Goal: Task Accomplishment & Management: Manage account settings

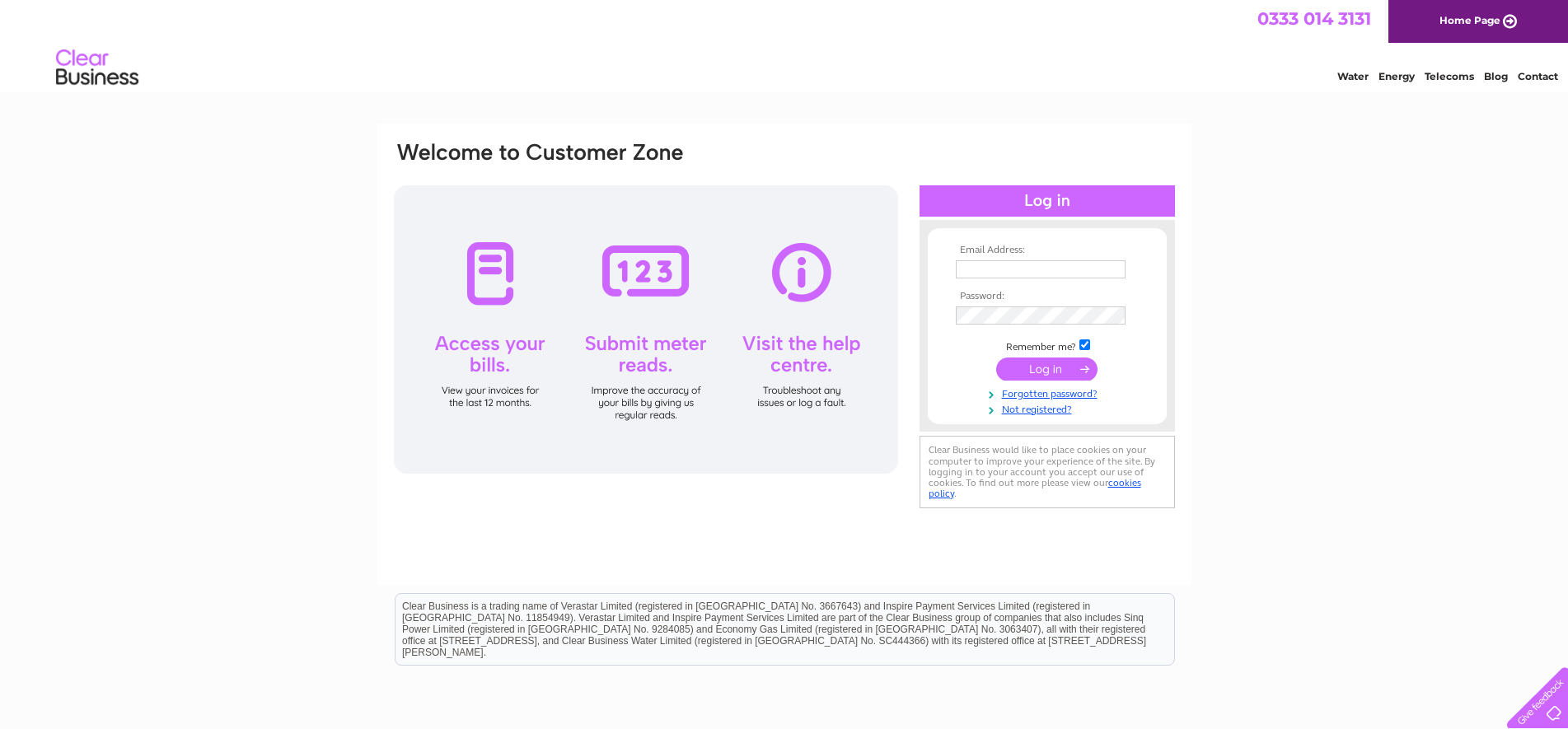
type input "[EMAIL_ADDRESS][DOMAIN_NAME]"
click at [1070, 374] on input "submit" at bounding box center [1047, 368] width 101 height 23
click at [1040, 367] on input "submit" at bounding box center [1047, 368] width 101 height 23
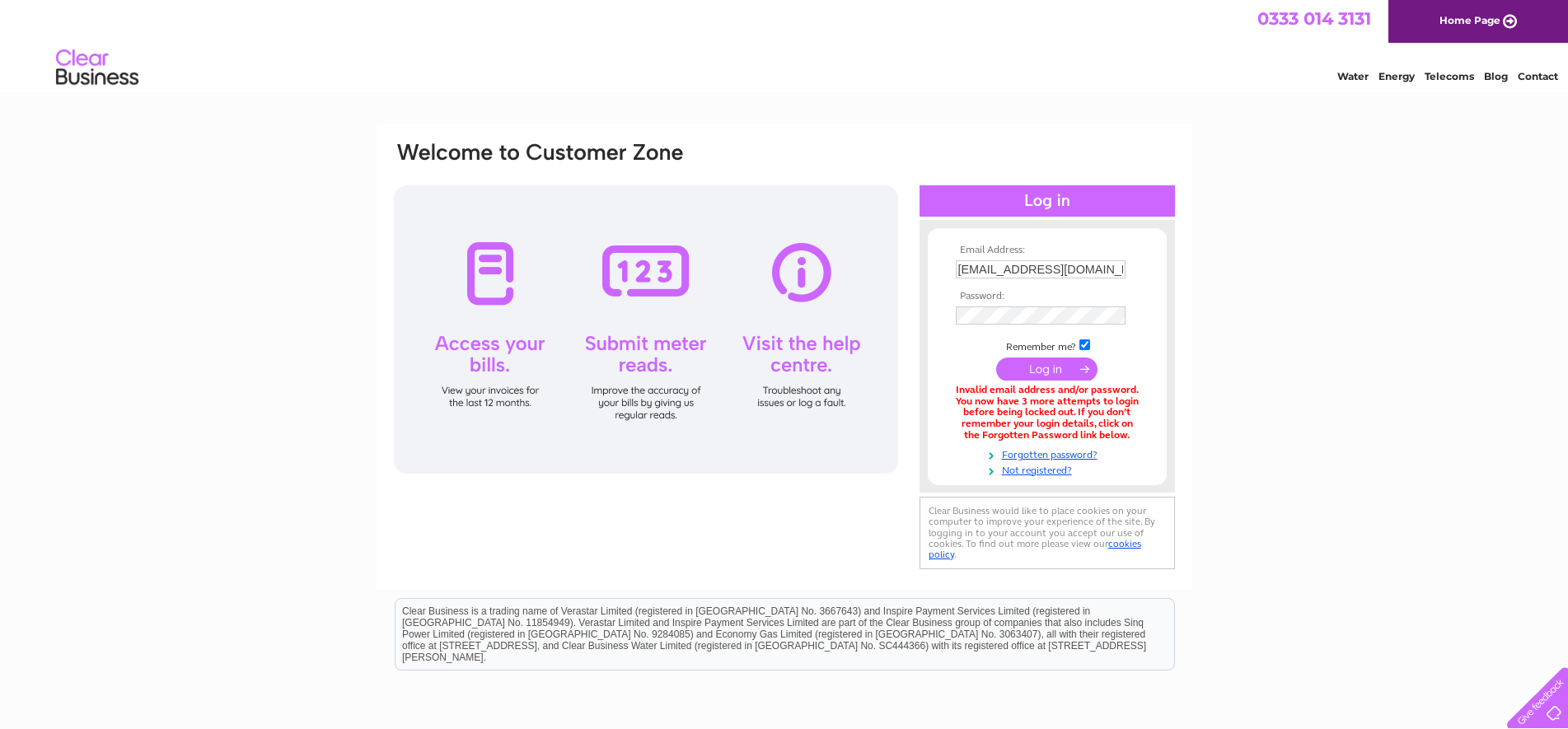
click at [1038, 327] on td at bounding box center [1047, 316] width 191 height 27
click at [914, 335] on div "Email Address: circlemedia@gmail.com Password:" at bounding box center [784, 357] width 784 height 435
click at [1048, 450] on link "Forgotten password?" at bounding box center [1049, 455] width 187 height 15
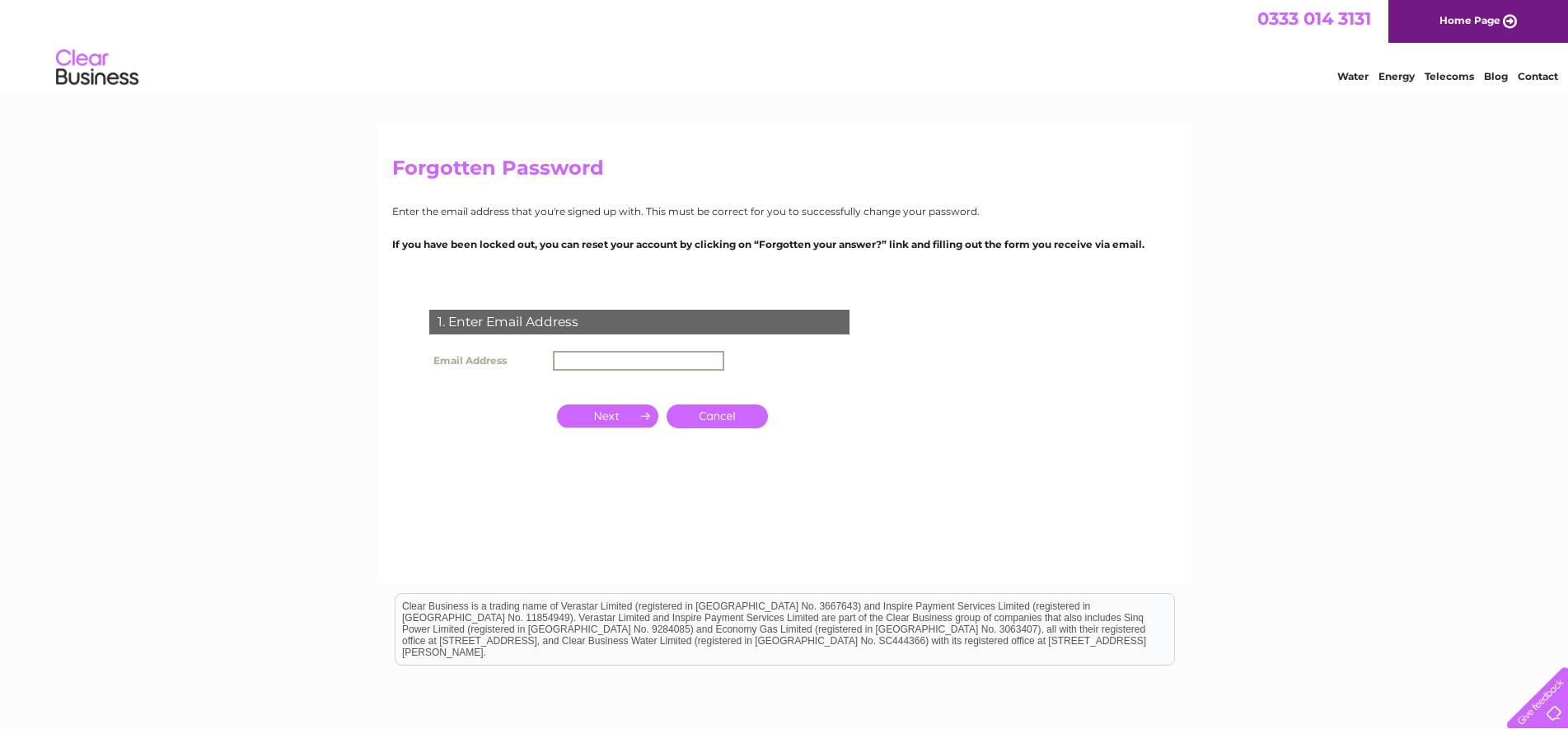
click at [648, 358] on input "text" at bounding box center [639, 361] width 172 height 20
drag, startPoint x: 648, startPoint y: 358, endPoint x: 605, endPoint y: 368, distance: 44.1
click at [605, 368] on input "text" at bounding box center [639, 361] width 172 height 20
type input "[EMAIL_ADDRESS][DOMAIN_NAME]"
click at [605, 419] on input "button" at bounding box center [608, 414] width 101 height 23
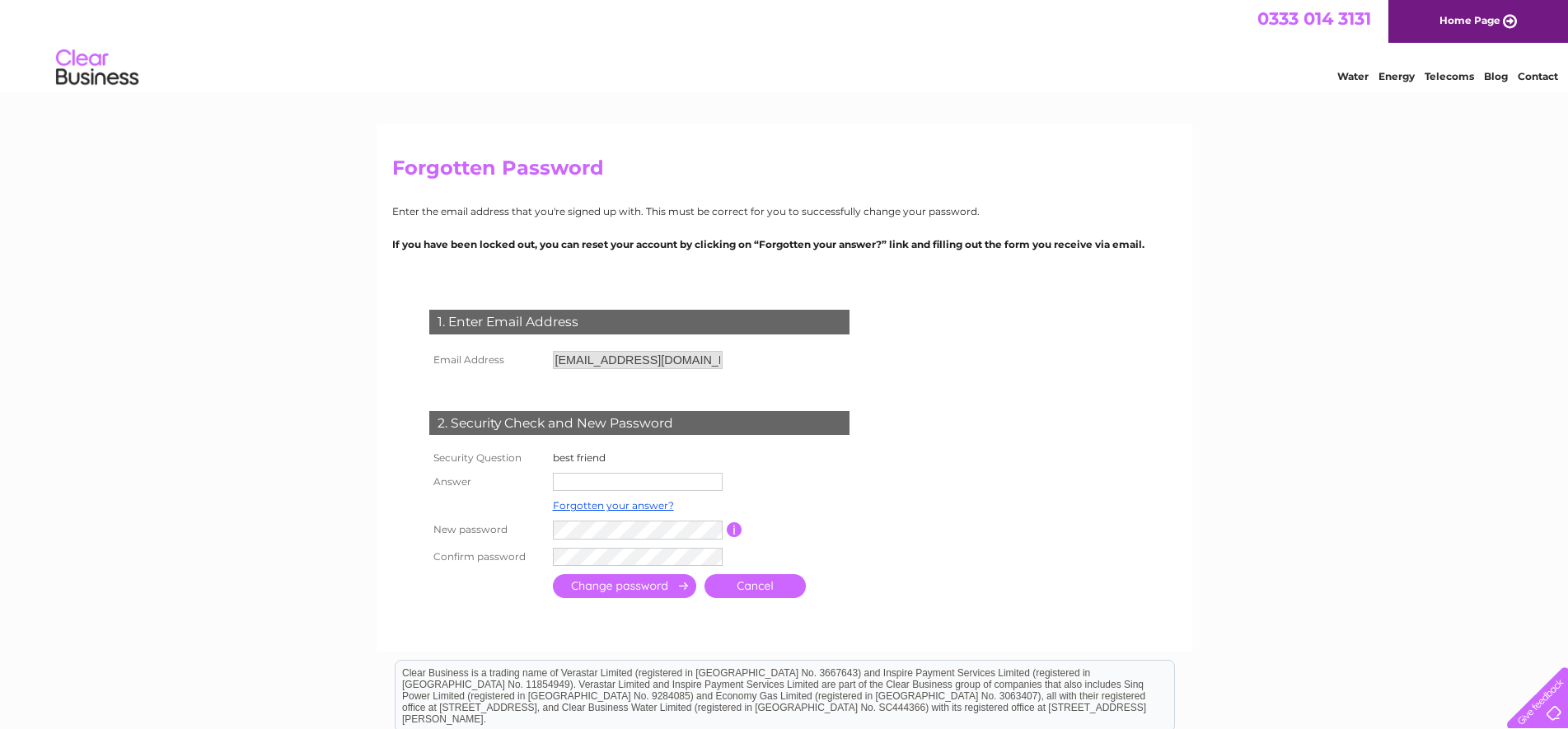
click at [574, 483] on input "text" at bounding box center [638, 482] width 170 height 18
type input "kokul"
click at [583, 512] on link "Forgotten your answer?" at bounding box center [613, 505] width 121 height 12
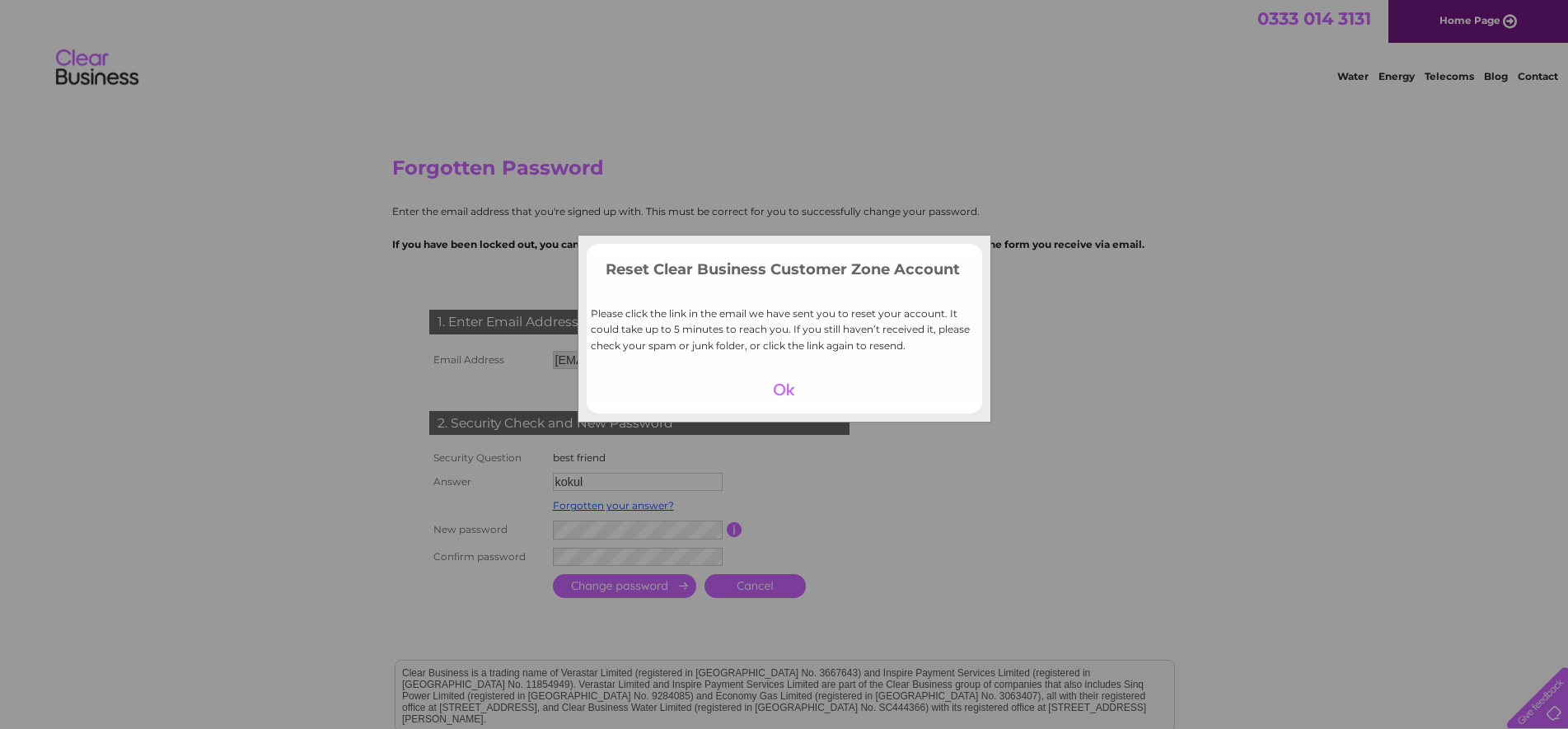
click at [786, 387] on div at bounding box center [784, 389] width 101 height 23
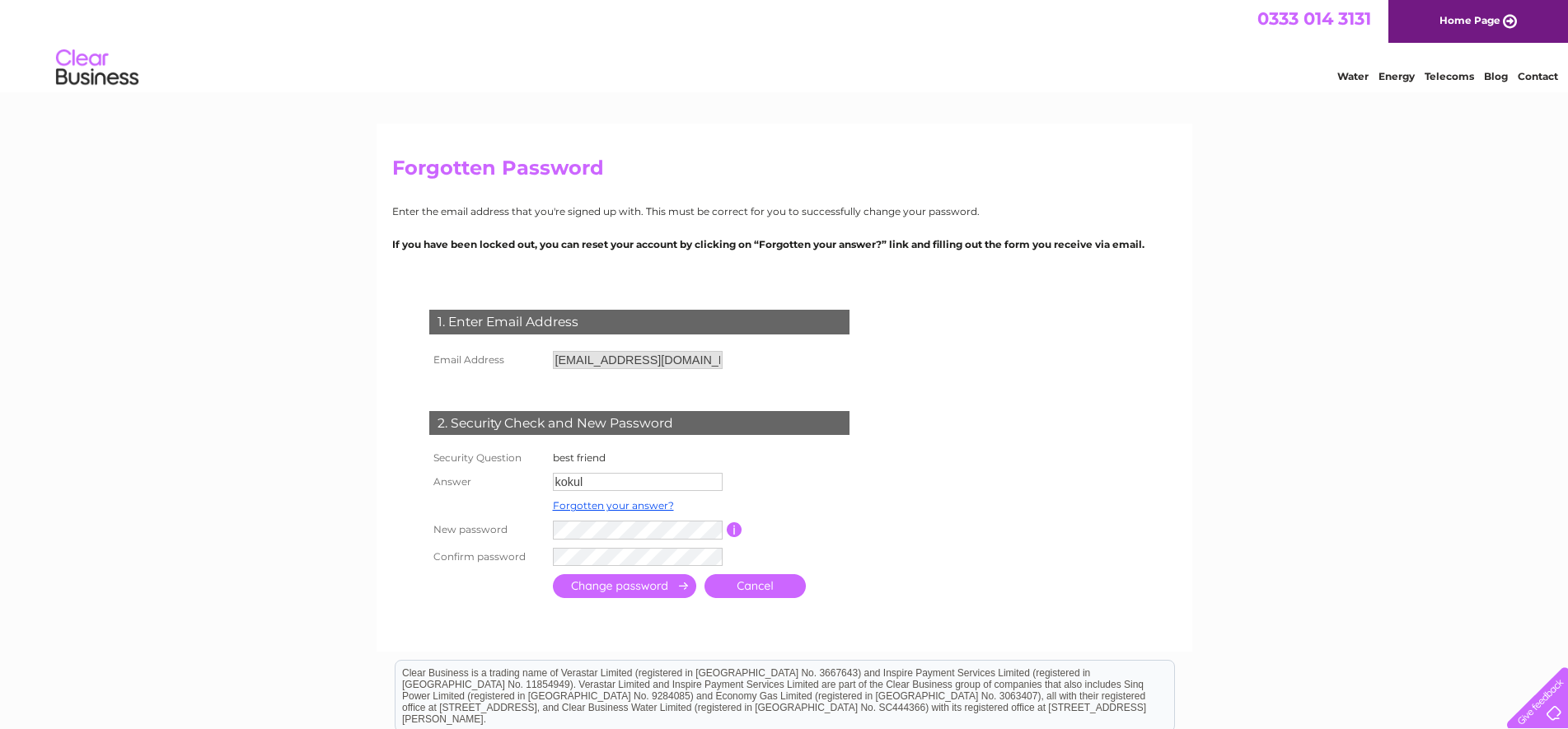
click at [672, 588] on input "submit" at bounding box center [624, 586] width 143 height 24
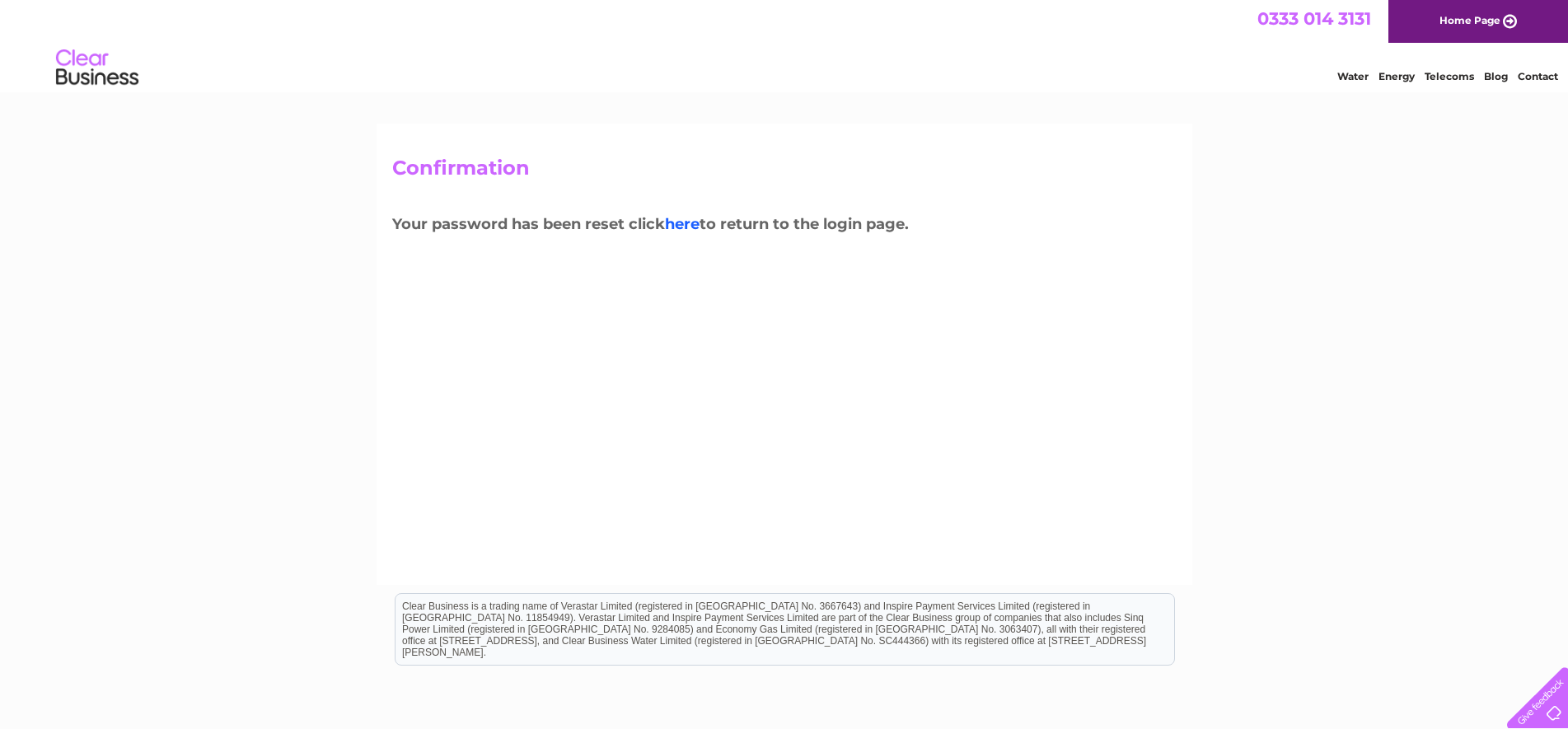
click at [697, 225] on link "here" at bounding box center [682, 223] width 34 height 18
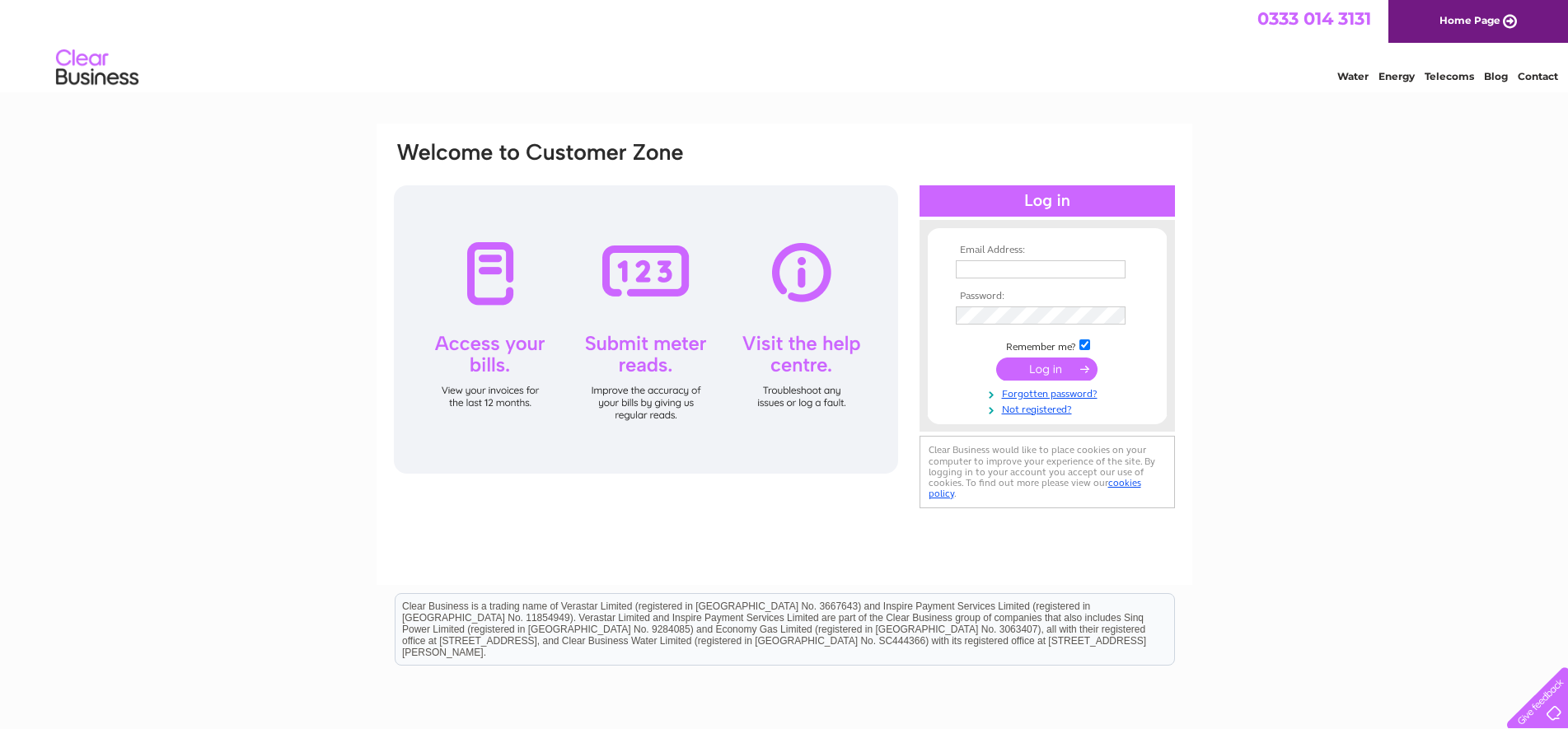
type input "[EMAIL_ADDRESS][DOMAIN_NAME]"
click at [837, 284] on div "Email Address: [EMAIL_ADDRESS][DOMAIN_NAME] Password:" at bounding box center [784, 327] width 784 height 374
click at [1027, 365] on input "submit" at bounding box center [1047, 370] width 101 height 23
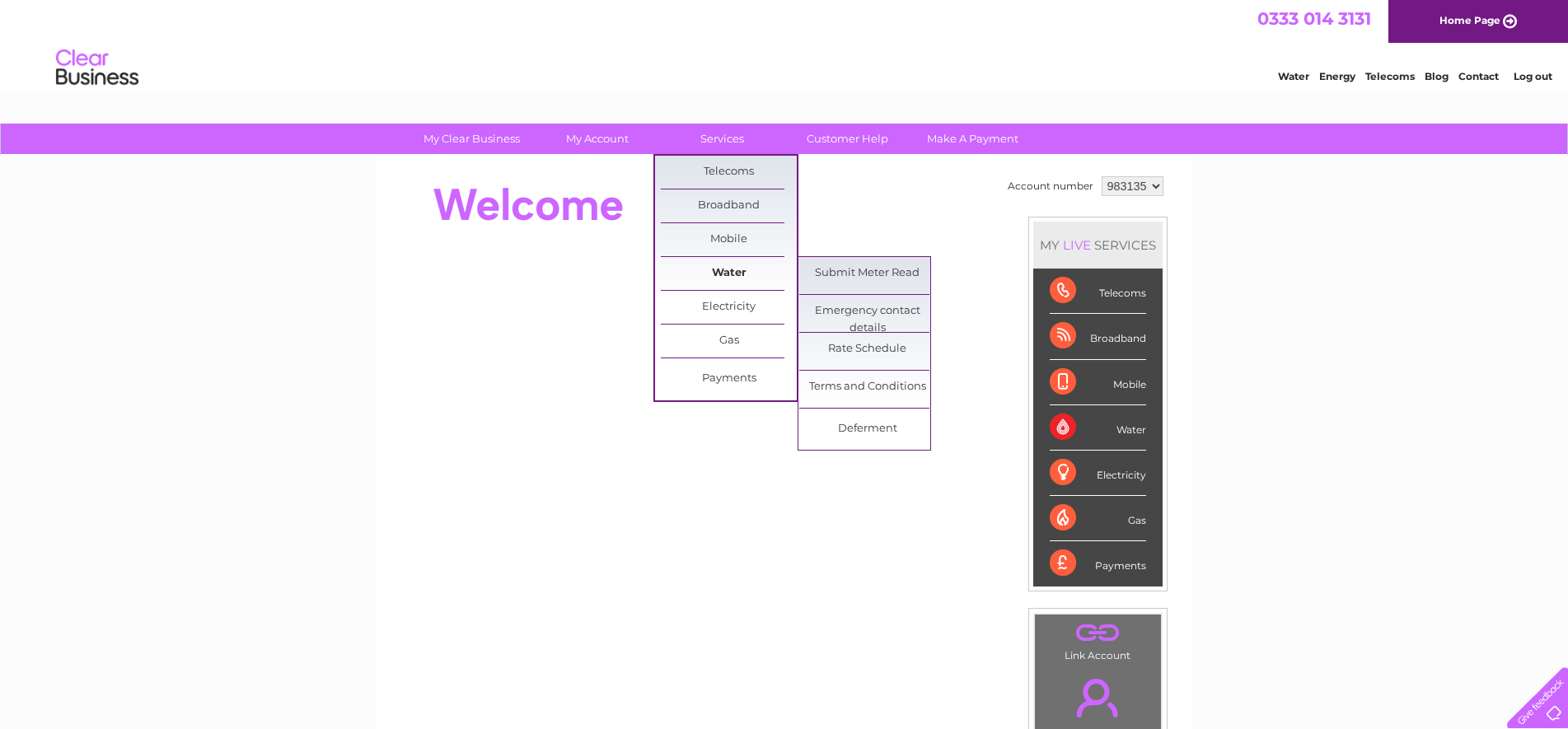
click at [721, 262] on link "Water" at bounding box center [729, 273] width 136 height 33
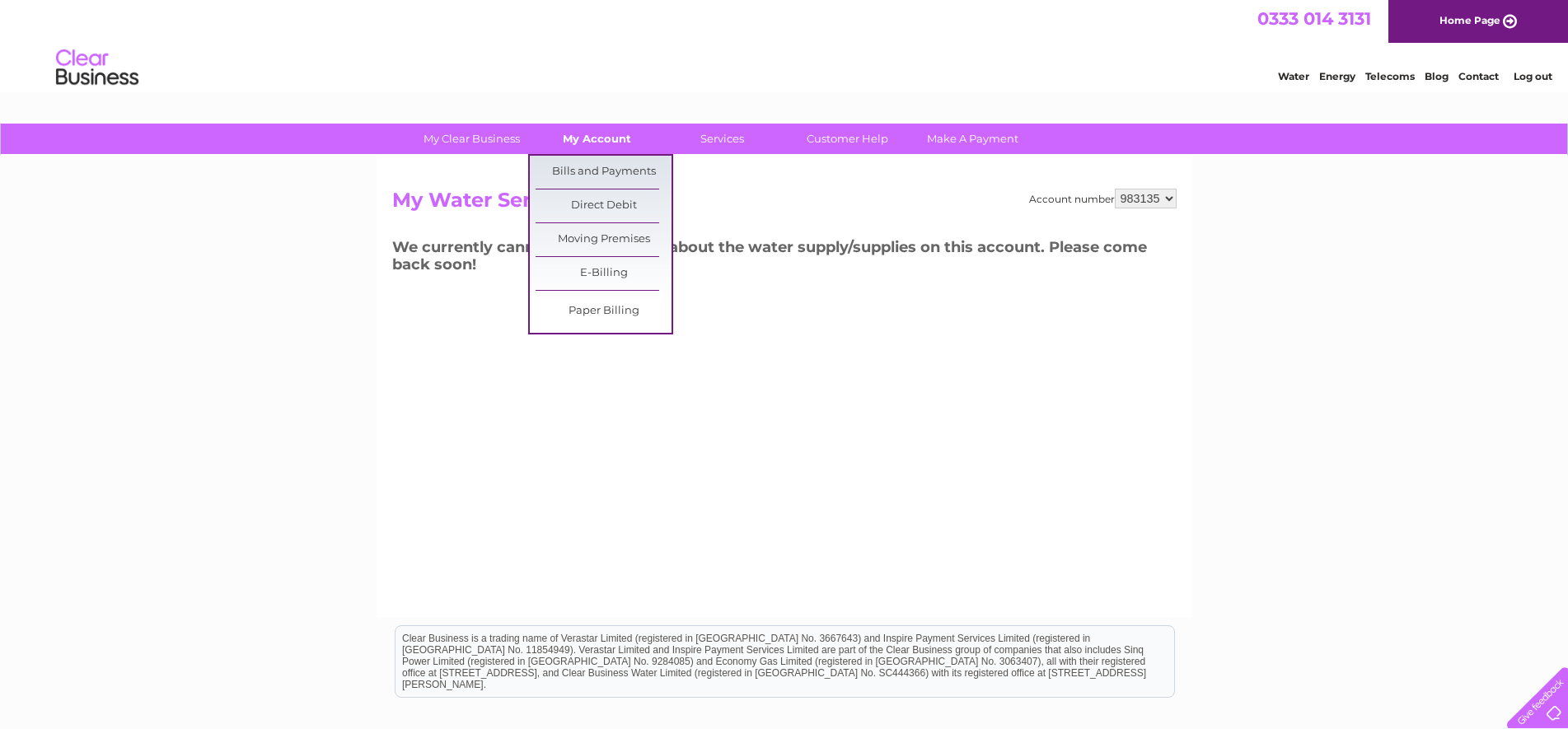
click at [634, 141] on link "My Account" at bounding box center [597, 139] width 136 height 31
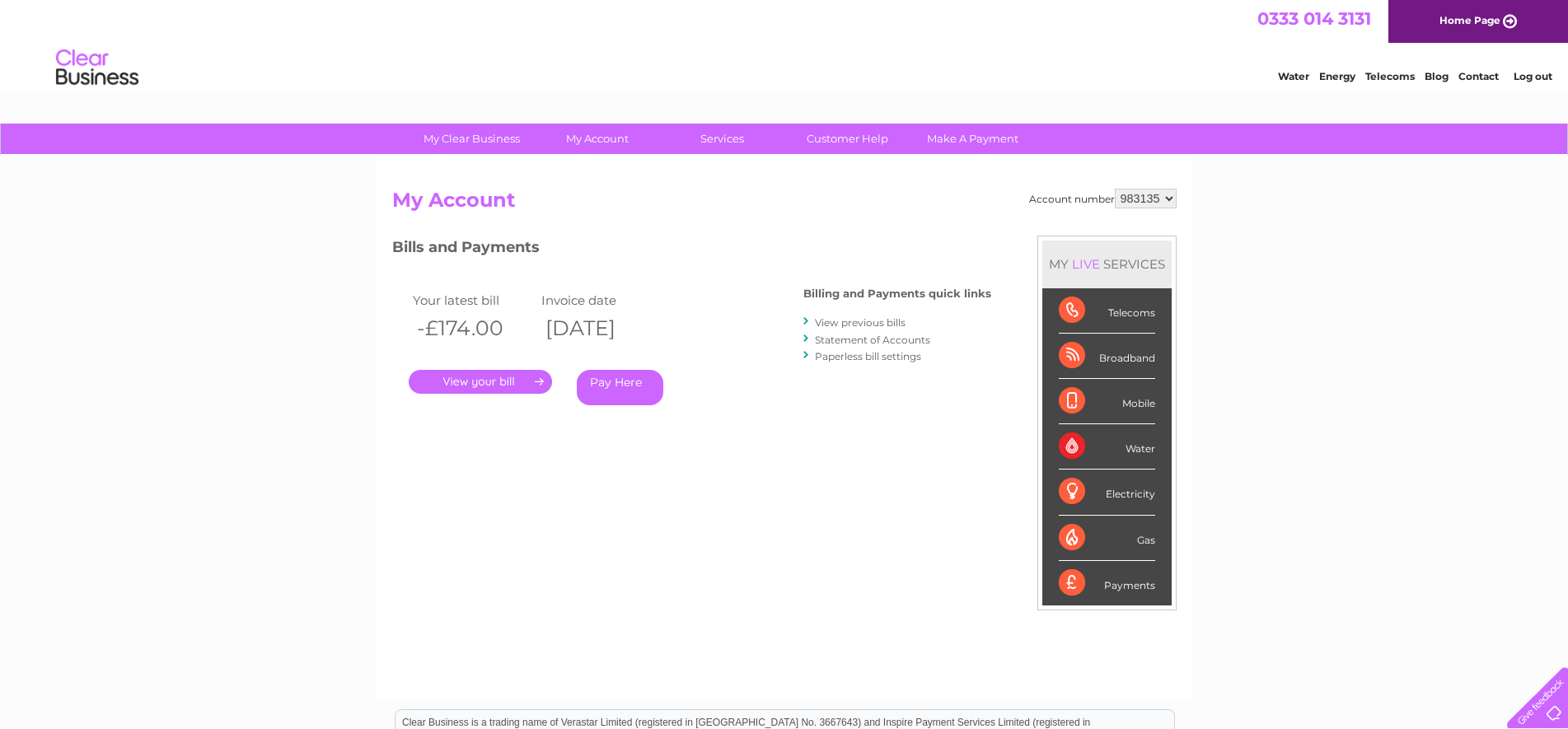
click at [534, 381] on link "." at bounding box center [480, 382] width 143 height 24
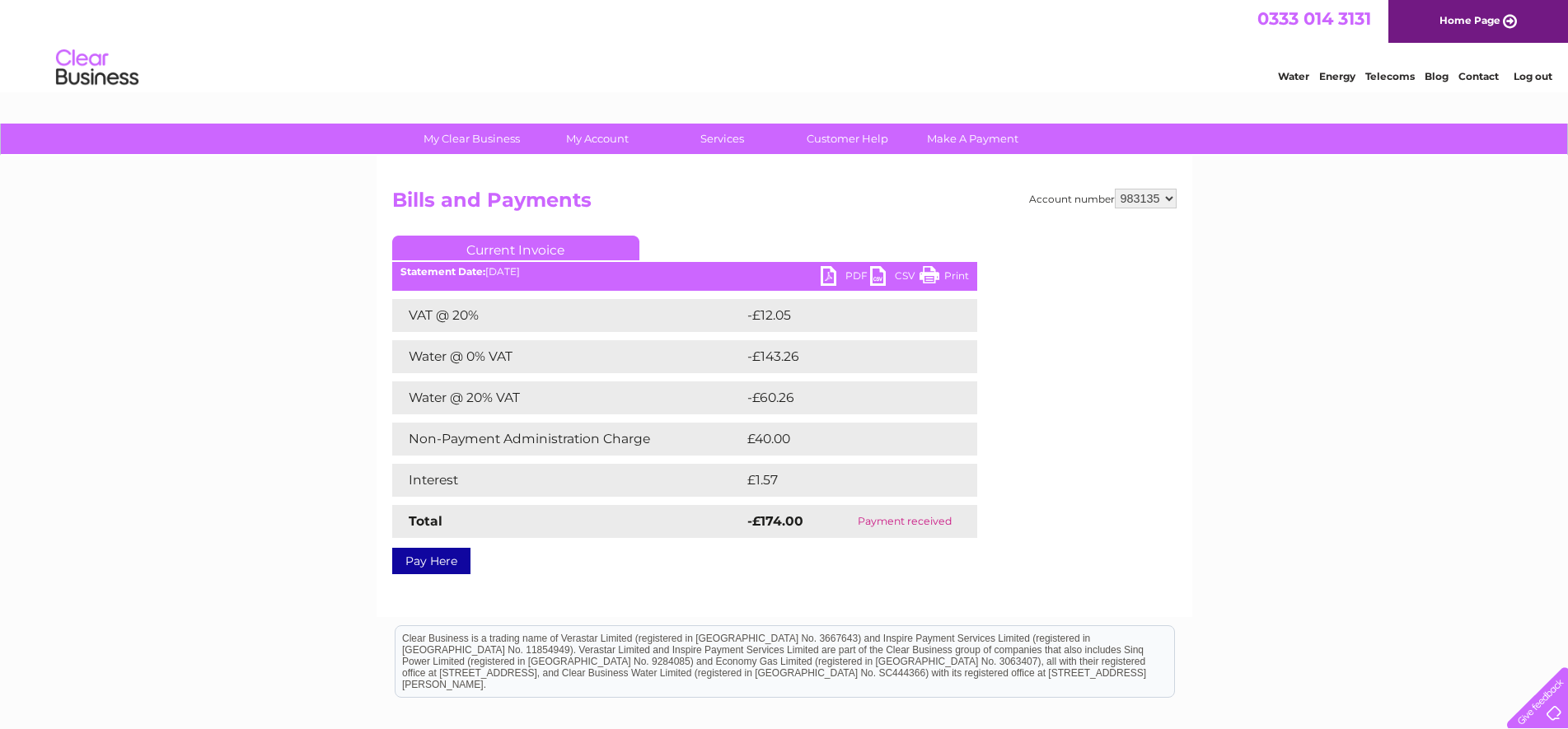
click at [948, 274] on link "Print" at bounding box center [945, 278] width 50 height 24
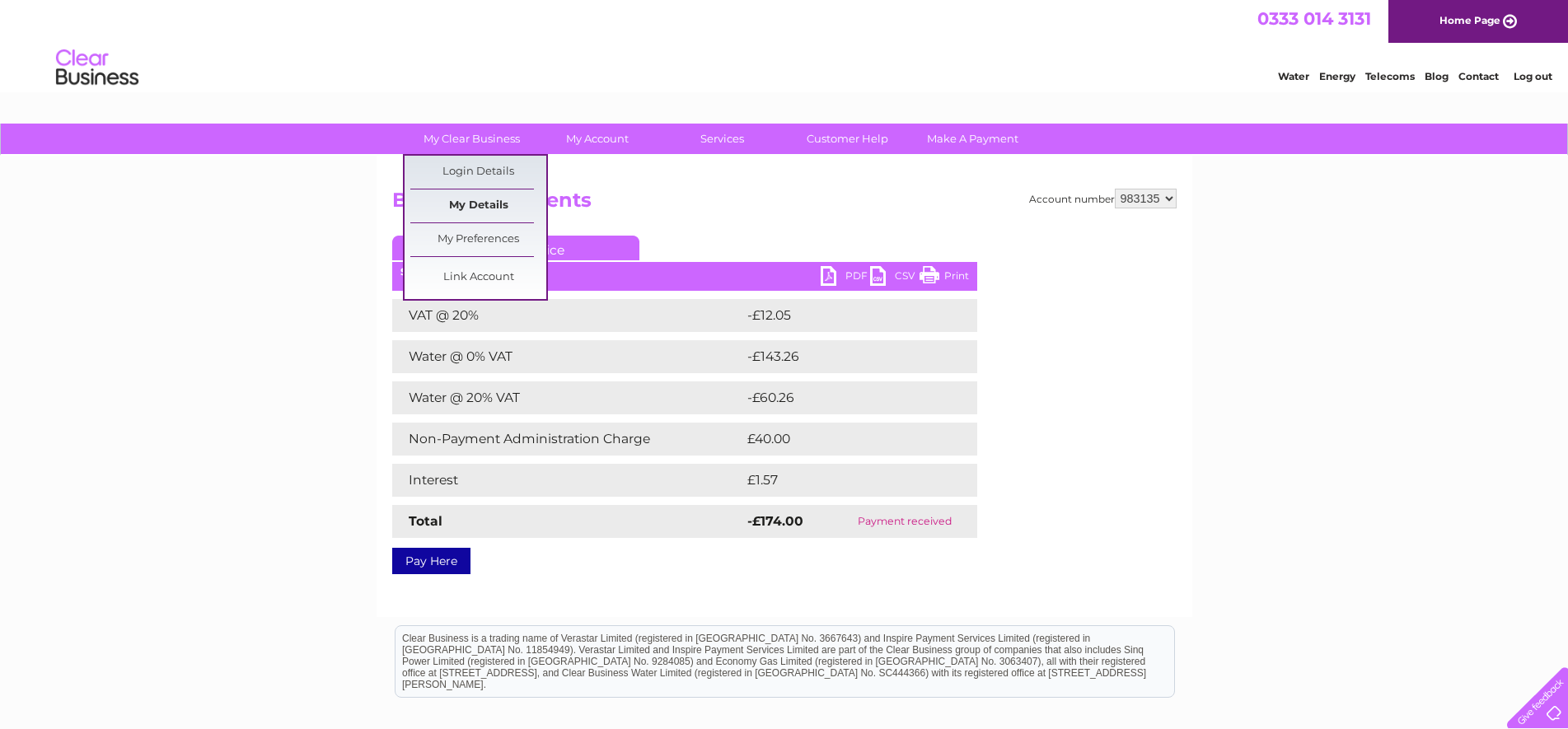
click at [489, 197] on link "My Details" at bounding box center [478, 206] width 136 height 33
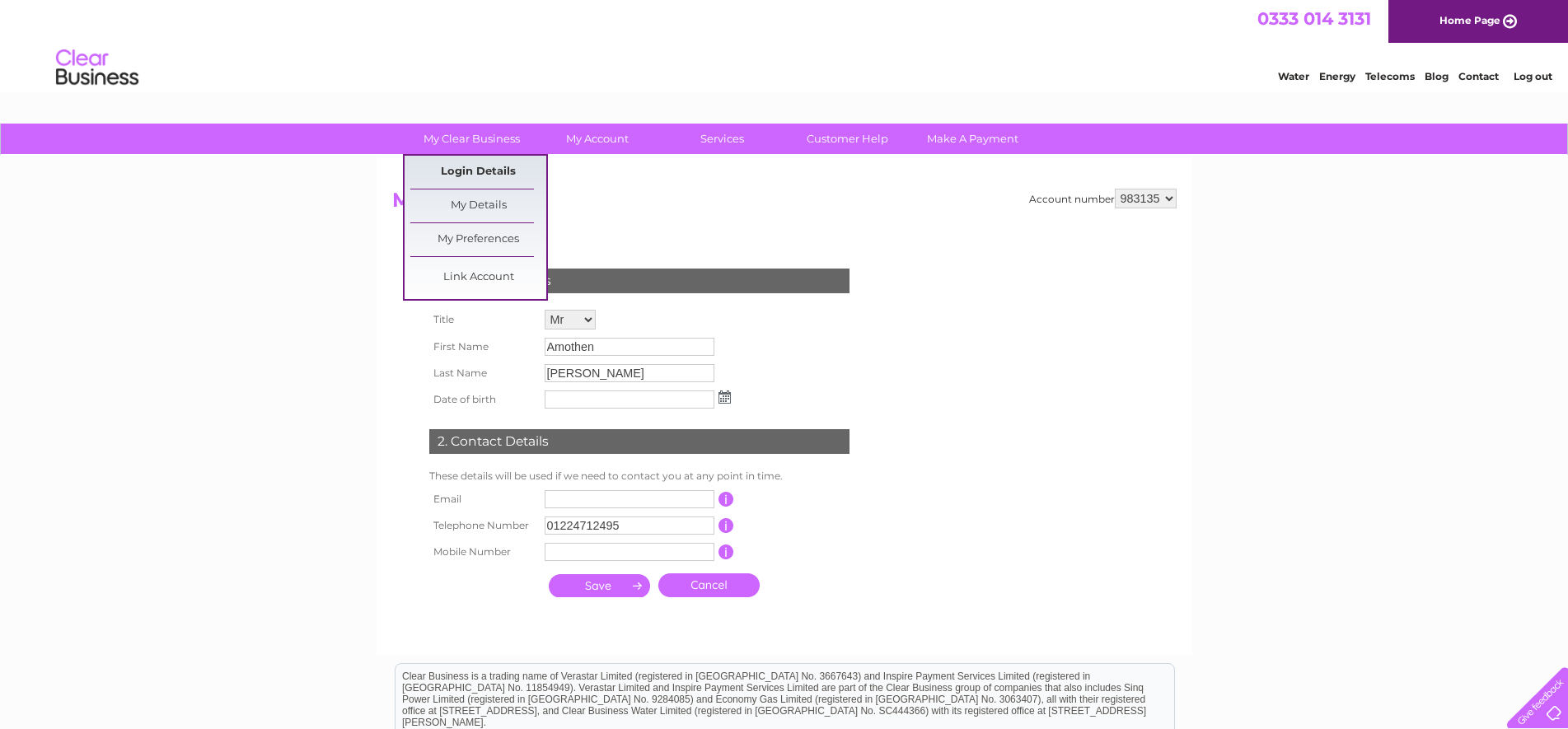
click at [477, 167] on link "Login Details" at bounding box center [478, 172] width 136 height 33
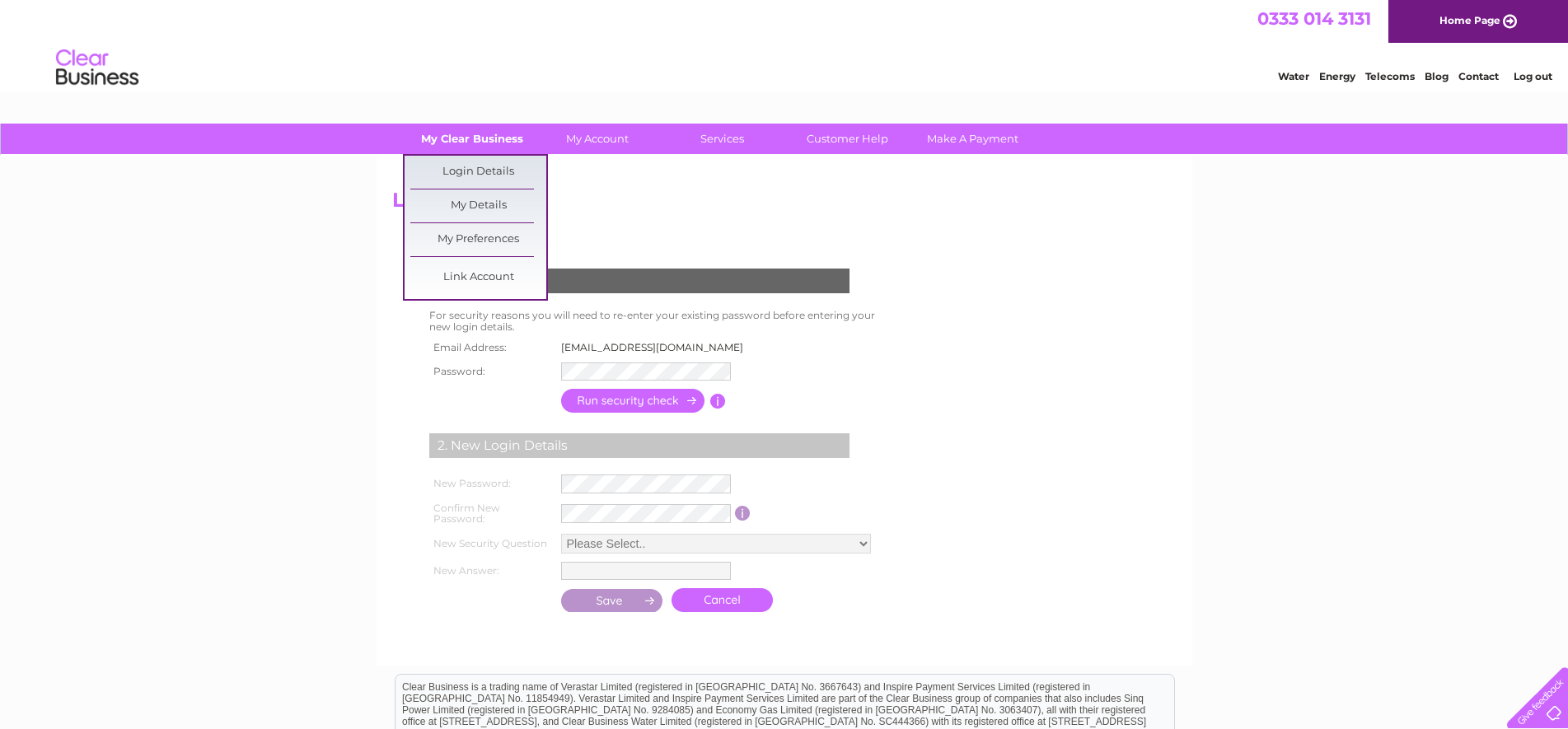
click at [503, 136] on link "My Clear Business" at bounding box center [471, 139] width 136 height 31
click at [497, 198] on link "My Details" at bounding box center [478, 206] width 136 height 33
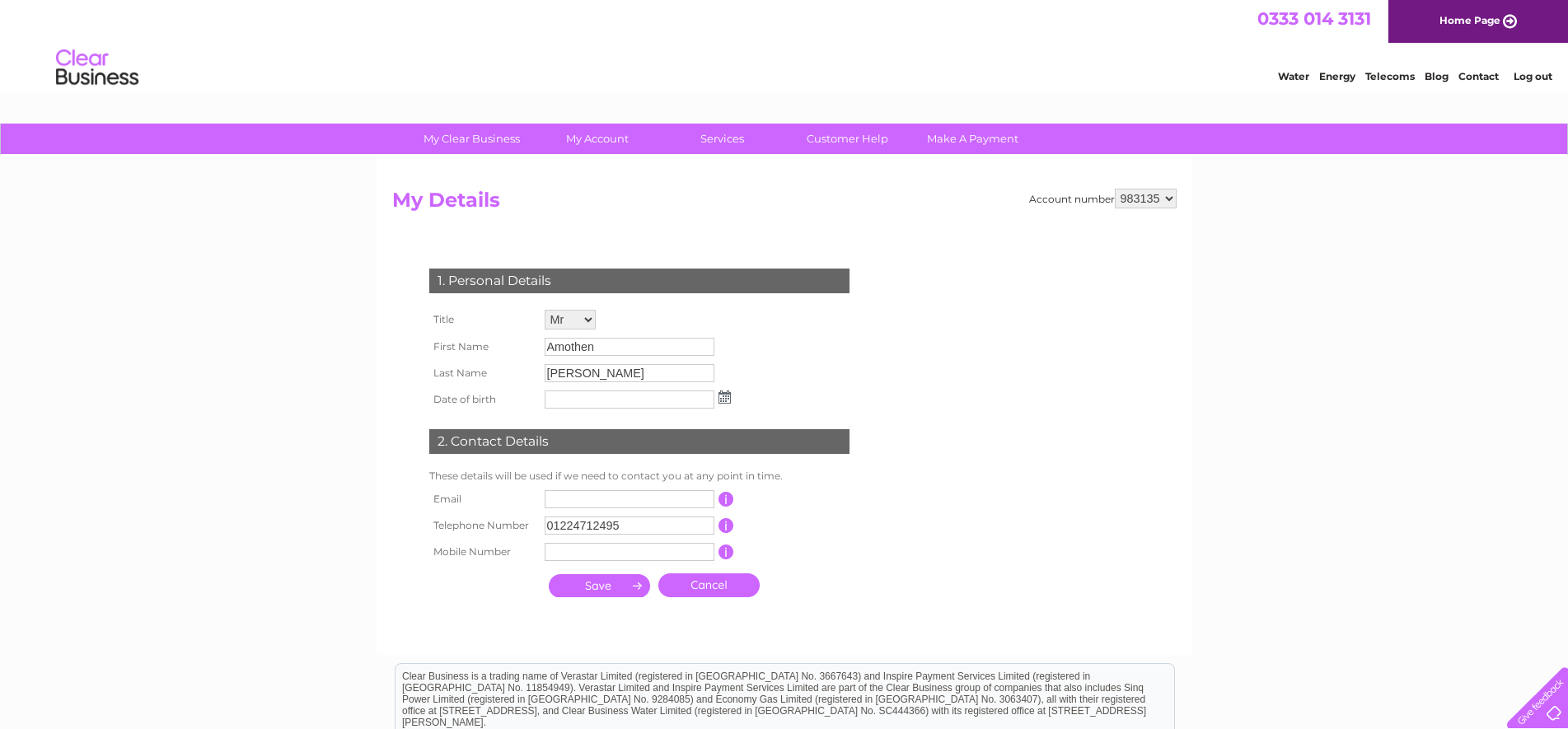
click at [1166, 197] on select "983135" at bounding box center [1146, 198] width 62 height 20
drag, startPoint x: 1372, startPoint y: 243, endPoint x: 1363, endPoint y: 243, distance: 9.0
click at [1371, 243] on div "My Clear Business Login Details My Details My Preferences Link Account My Accou…" at bounding box center [784, 530] width 1568 height 813
drag, startPoint x: 390, startPoint y: 173, endPoint x: 1146, endPoint y: 199, distance: 756.4
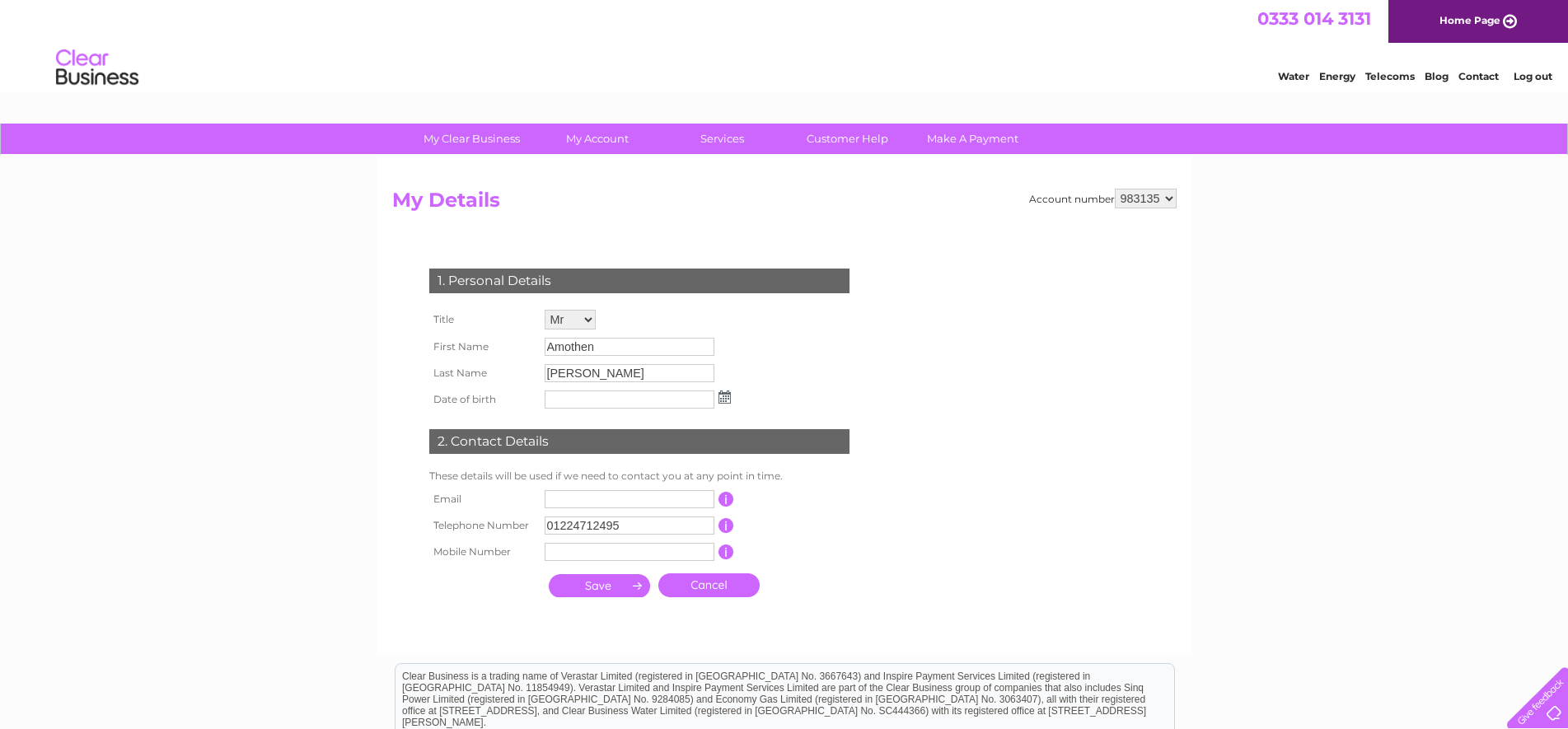
click at [1146, 199] on div "Account number 983135 My Details 1. Personal Details Title Mr Mrs Ms Miss Dr Re…" at bounding box center [784, 404] width 816 height 499
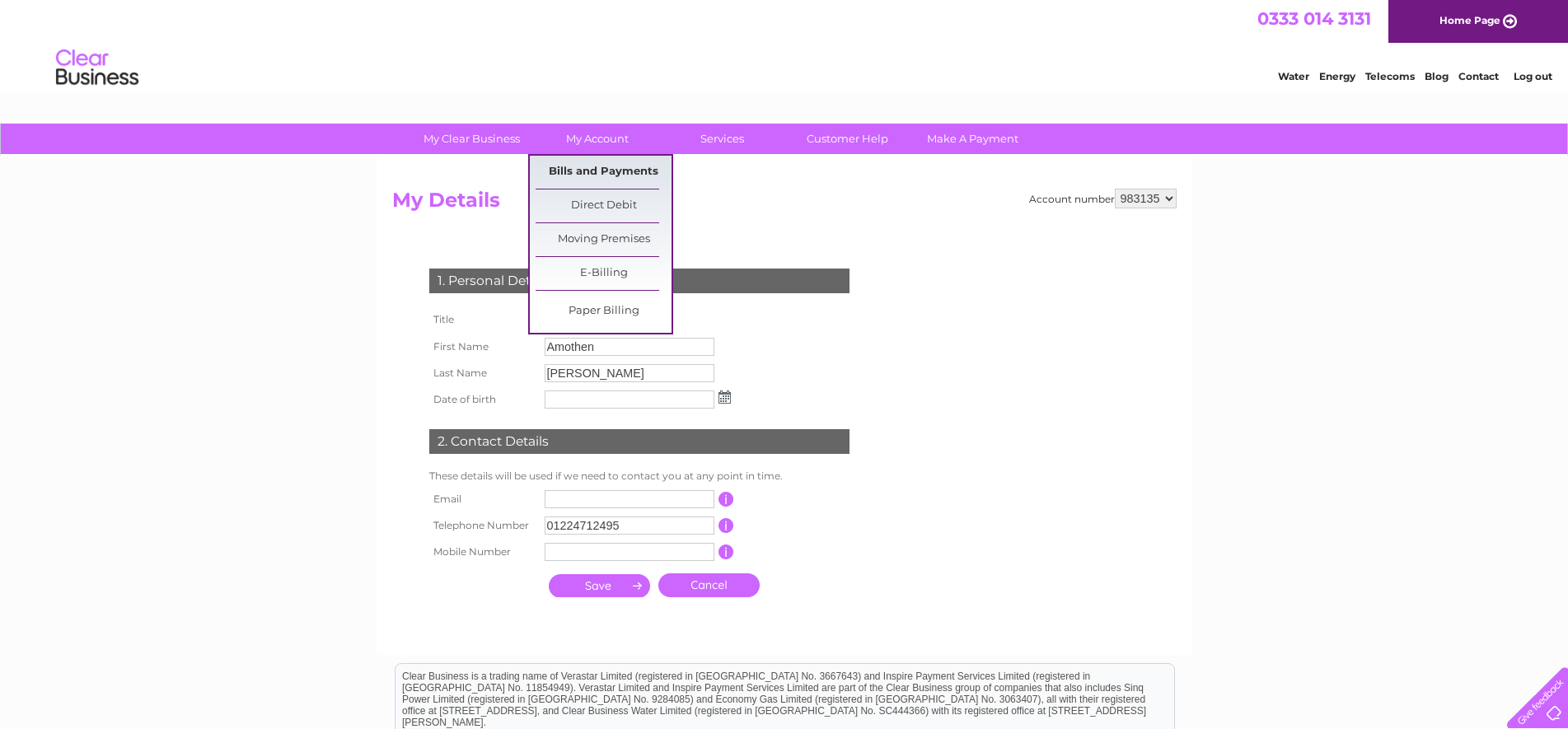
click at [618, 167] on link "Bills and Payments" at bounding box center [604, 172] width 136 height 33
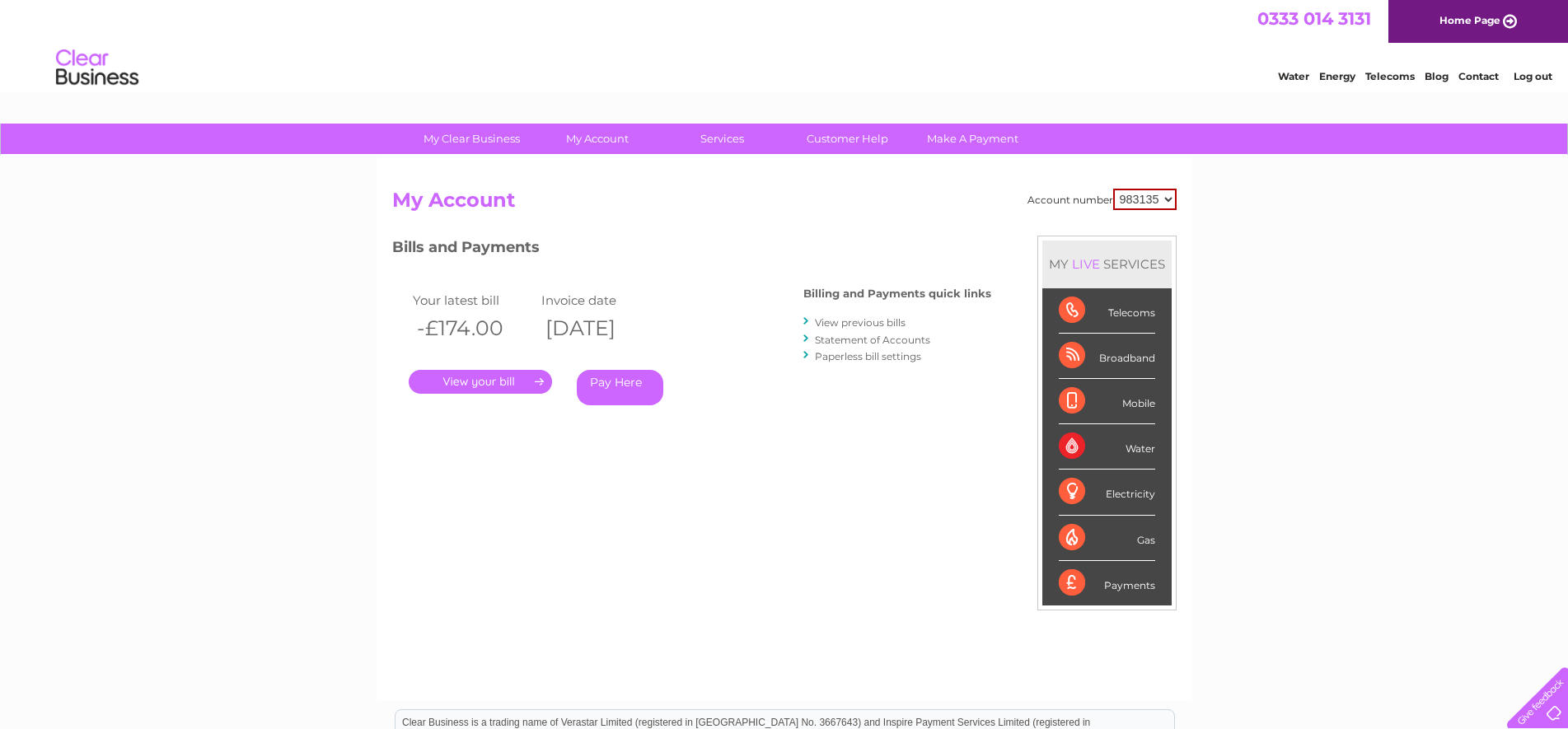
click at [514, 389] on link "." at bounding box center [480, 382] width 143 height 24
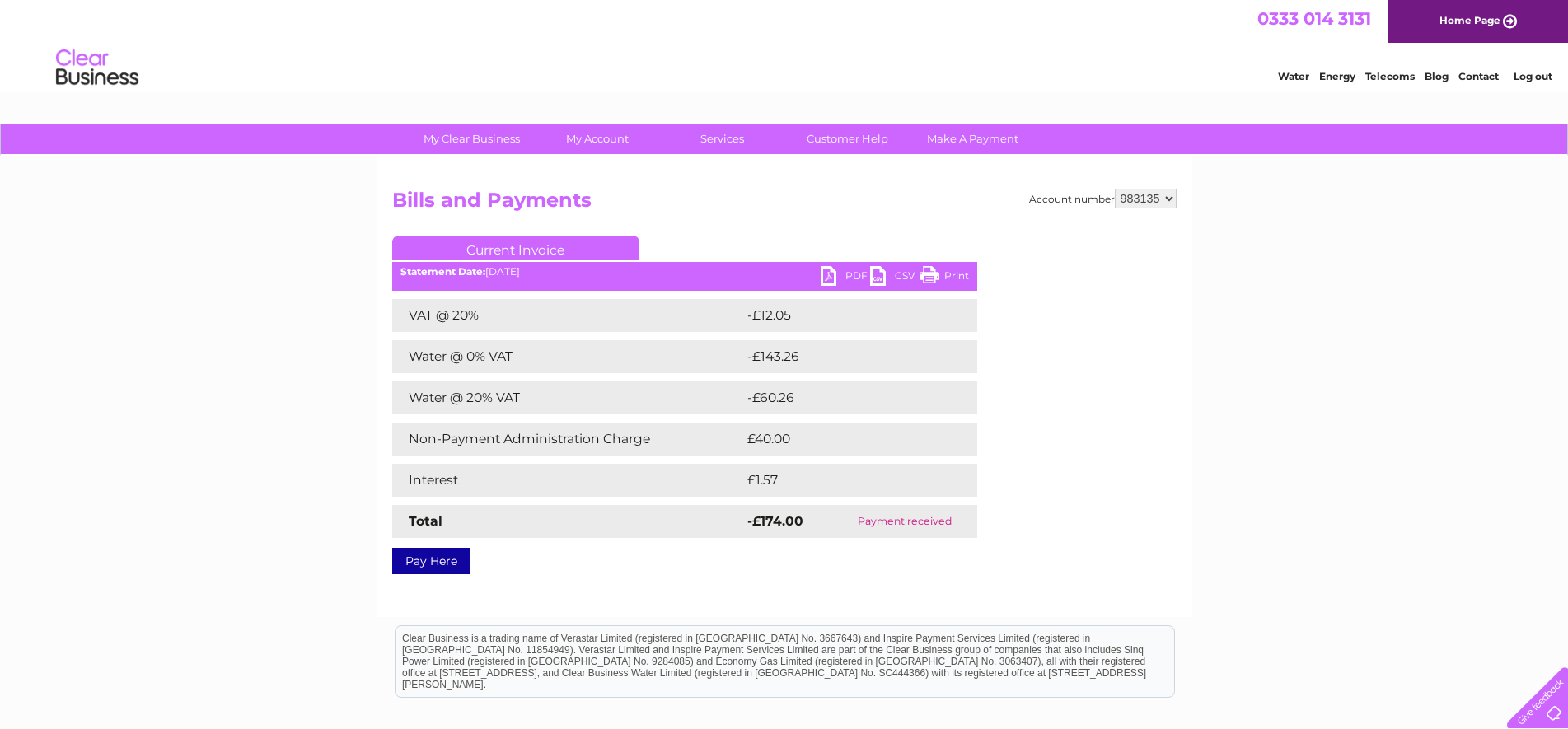
click at [848, 273] on link "PDF" at bounding box center [846, 278] width 50 height 24
click at [947, 270] on link "Print" at bounding box center [945, 278] width 50 height 24
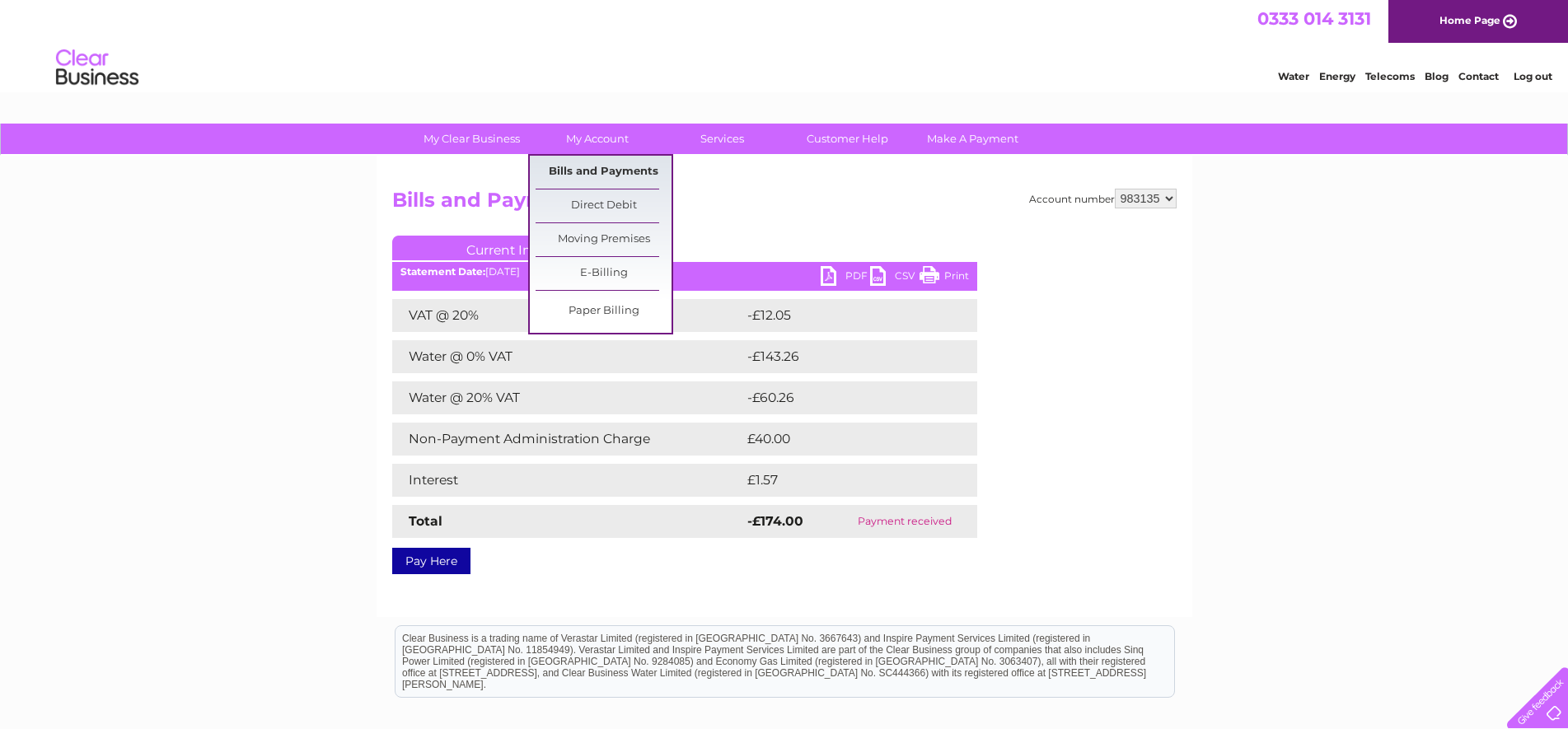
click at [599, 175] on link "Bills and Payments" at bounding box center [604, 172] width 136 height 33
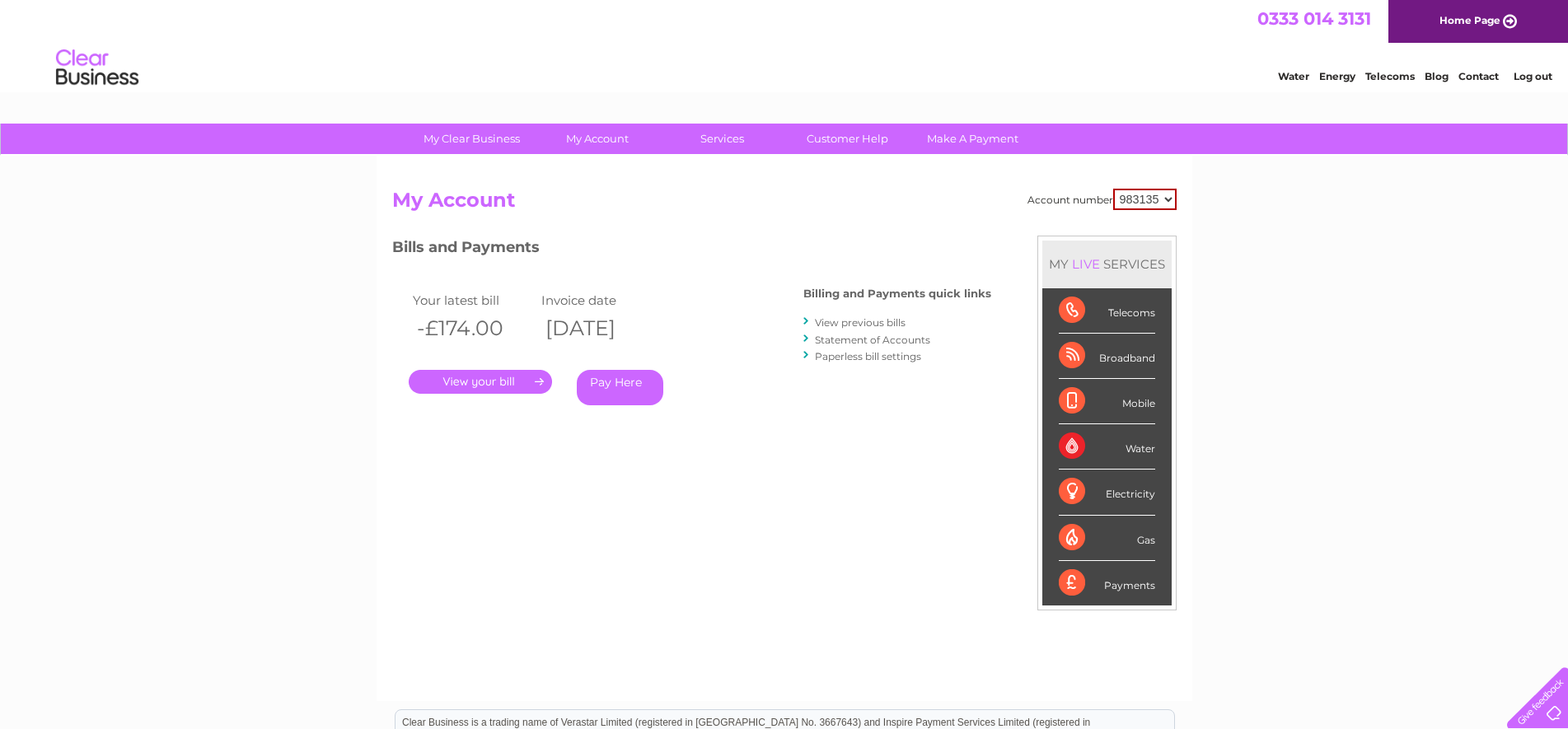
click at [1168, 201] on select "983135" at bounding box center [1145, 199] width 64 height 21
click at [849, 321] on link "View previous bills" at bounding box center [860, 322] width 91 height 12
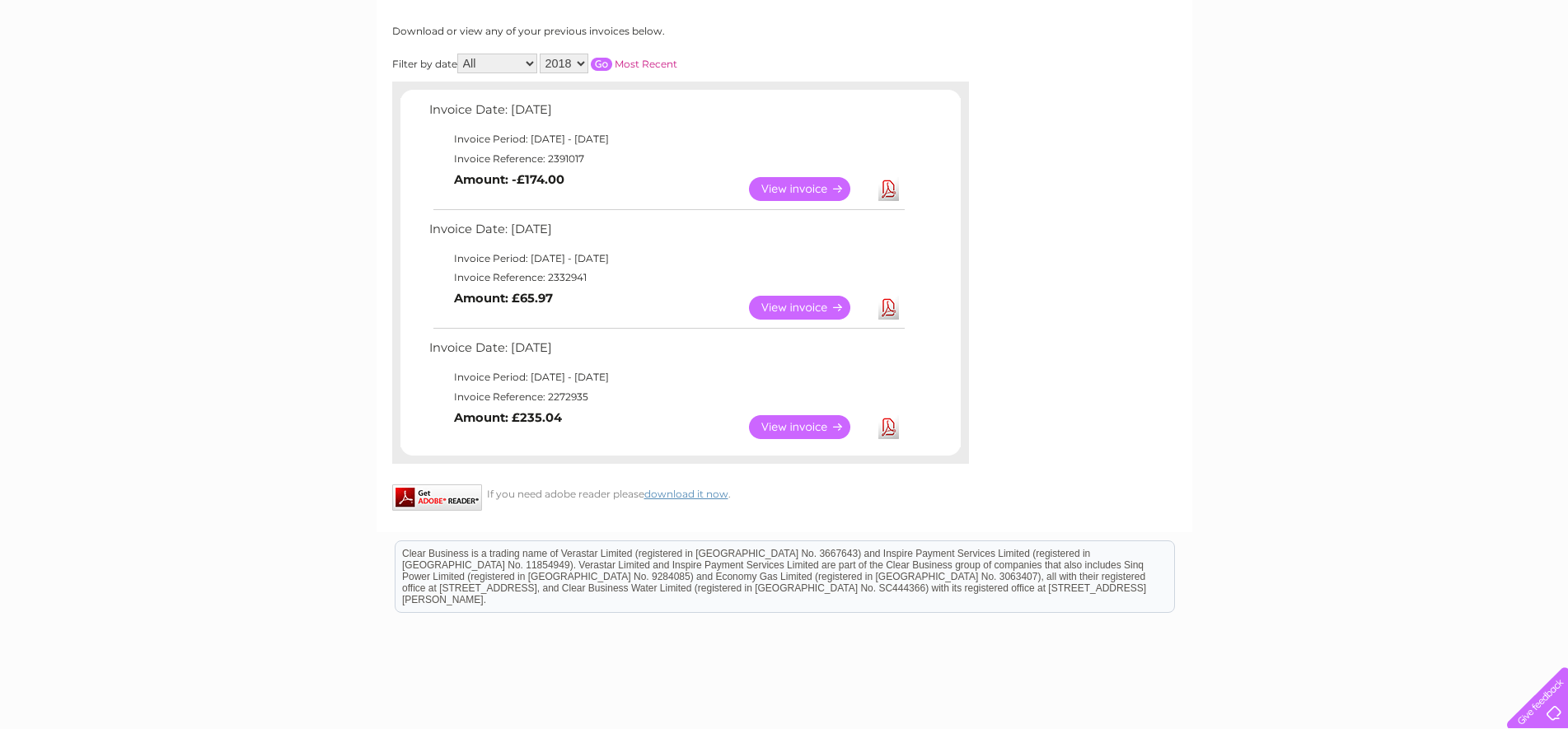
scroll to position [307, 0]
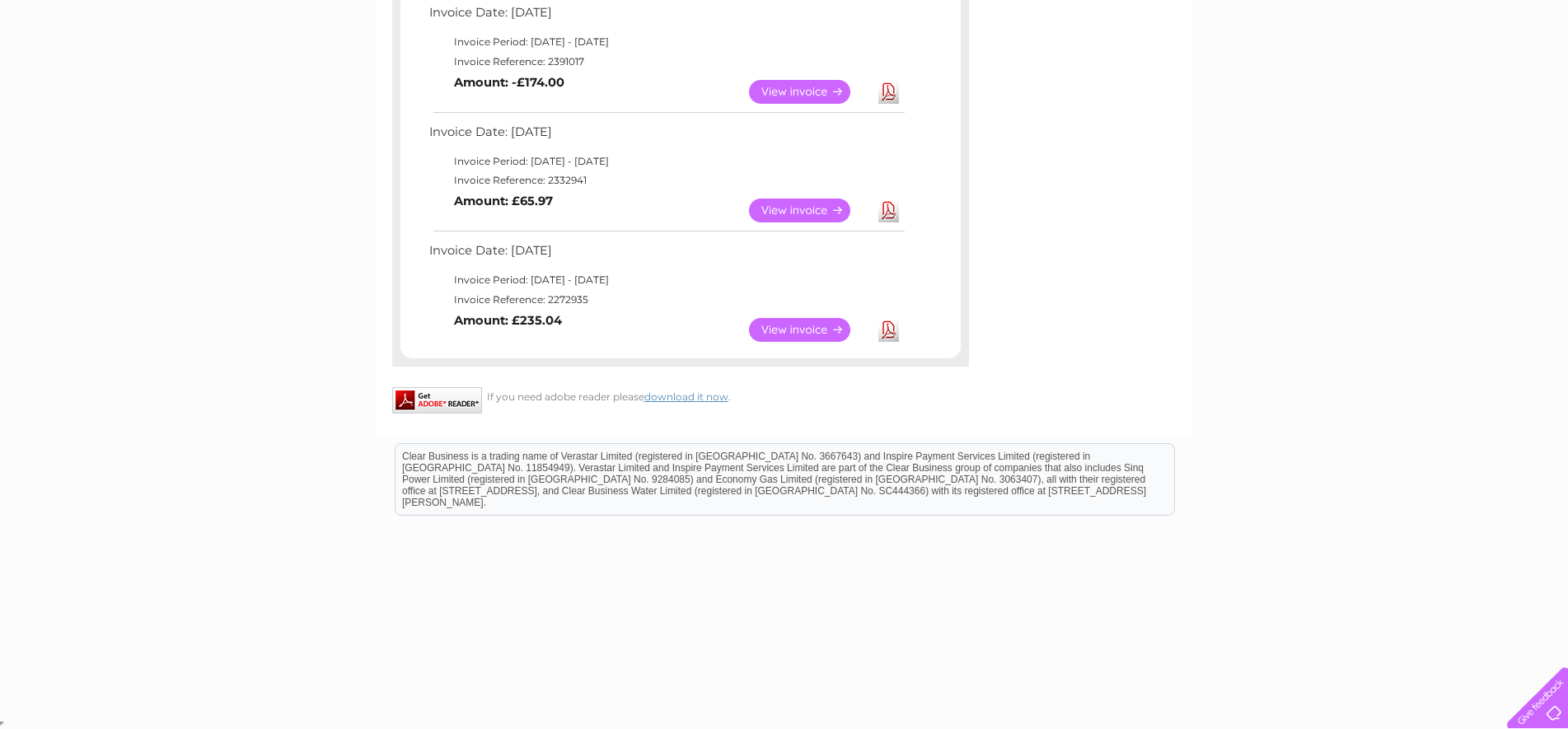
click at [830, 325] on link "View" at bounding box center [809, 330] width 121 height 24
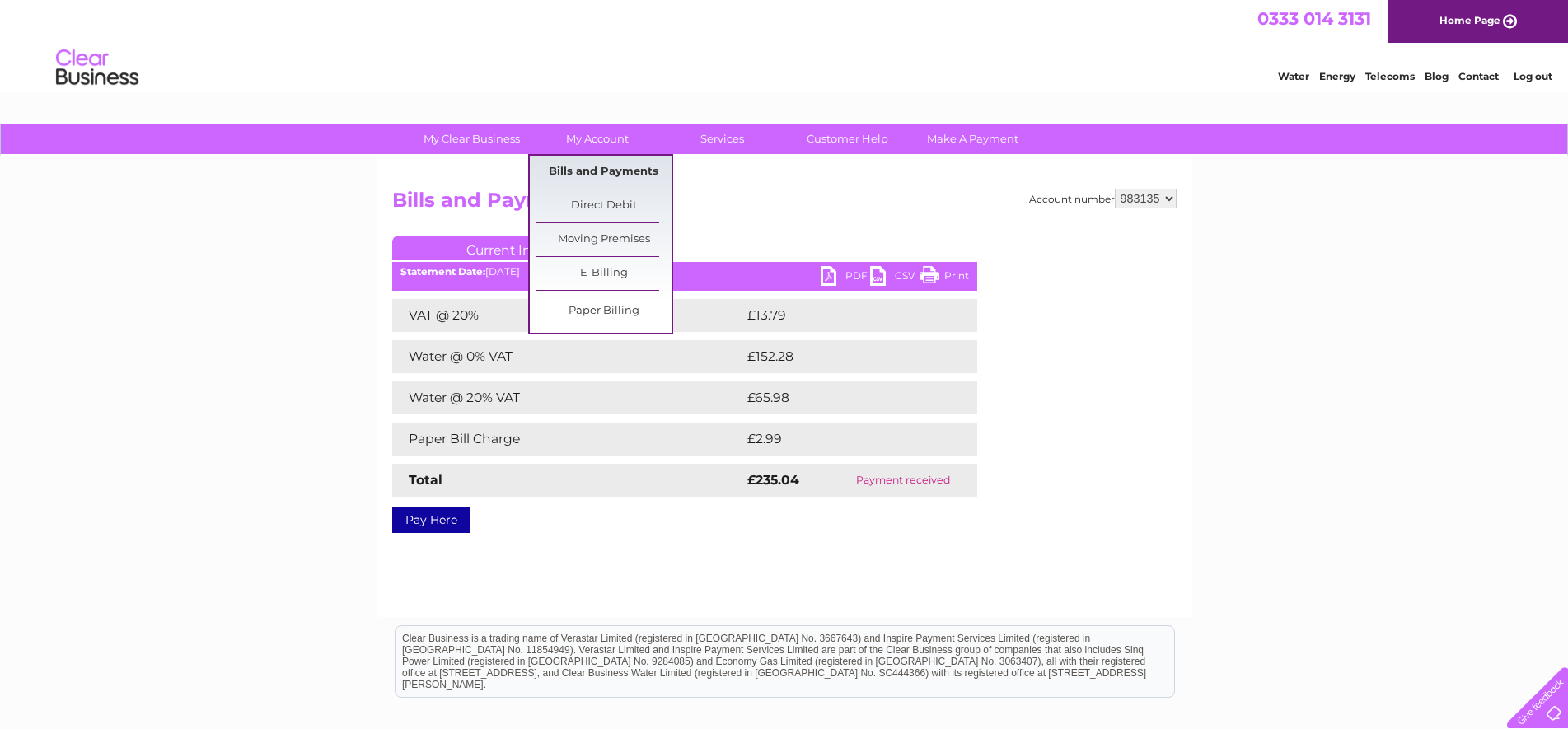
click at [604, 168] on link "Bills and Payments" at bounding box center [604, 172] width 136 height 33
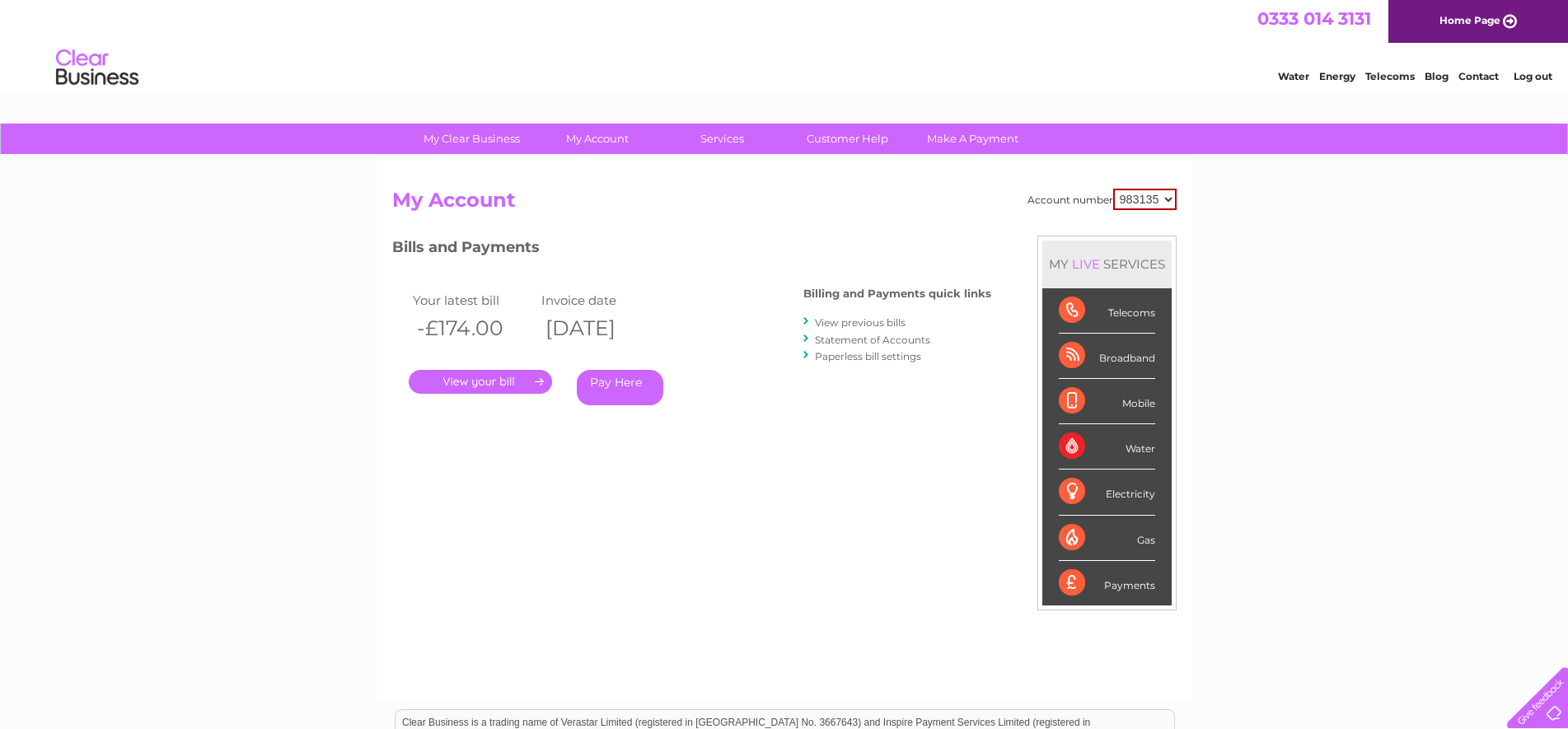
click at [884, 336] on link "Statement of Accounts" at bounding box center [872, 340] width 115 height 12
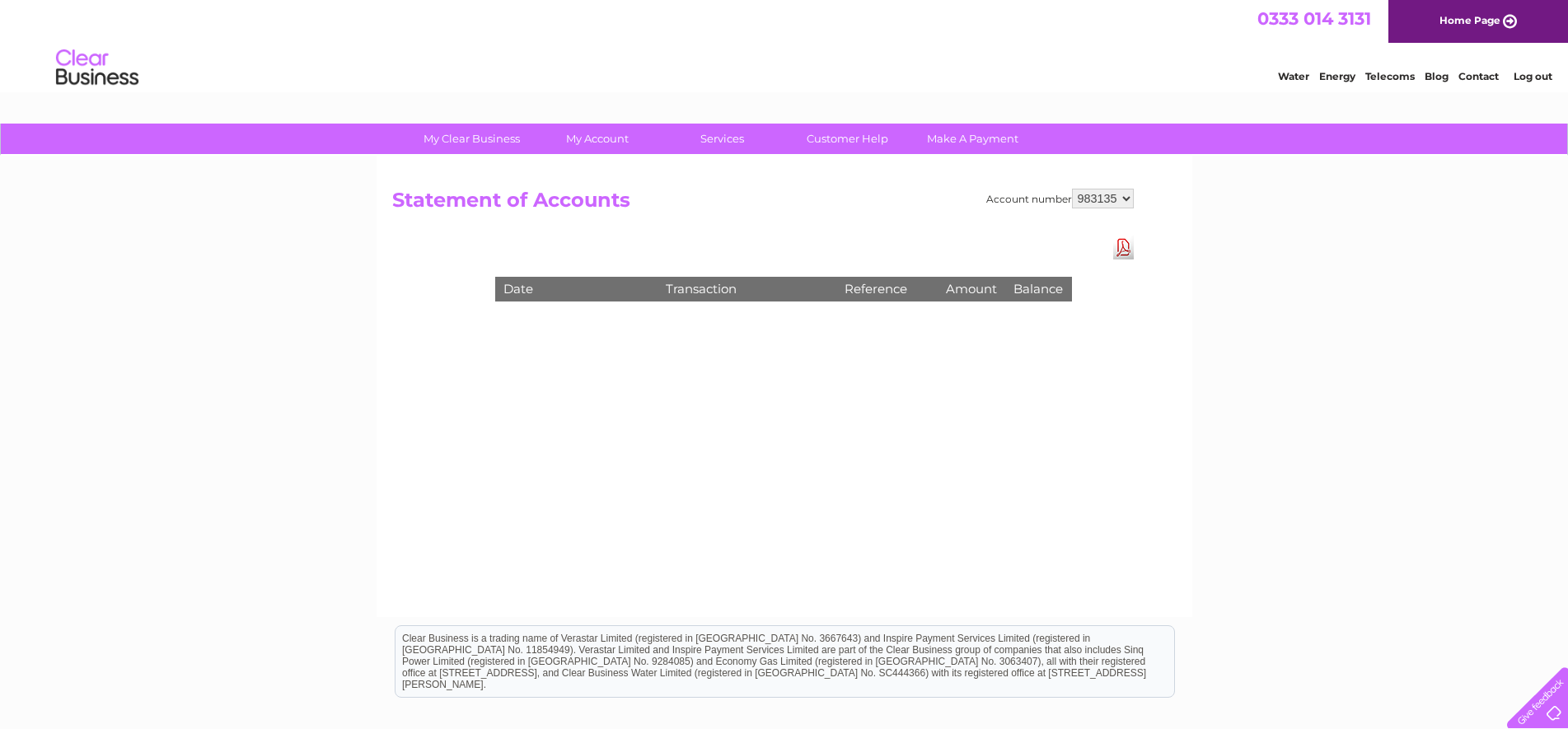
click at [1121, 246] on link "Download Pdf" at bounding box center [1123, 247] width 21 height 24
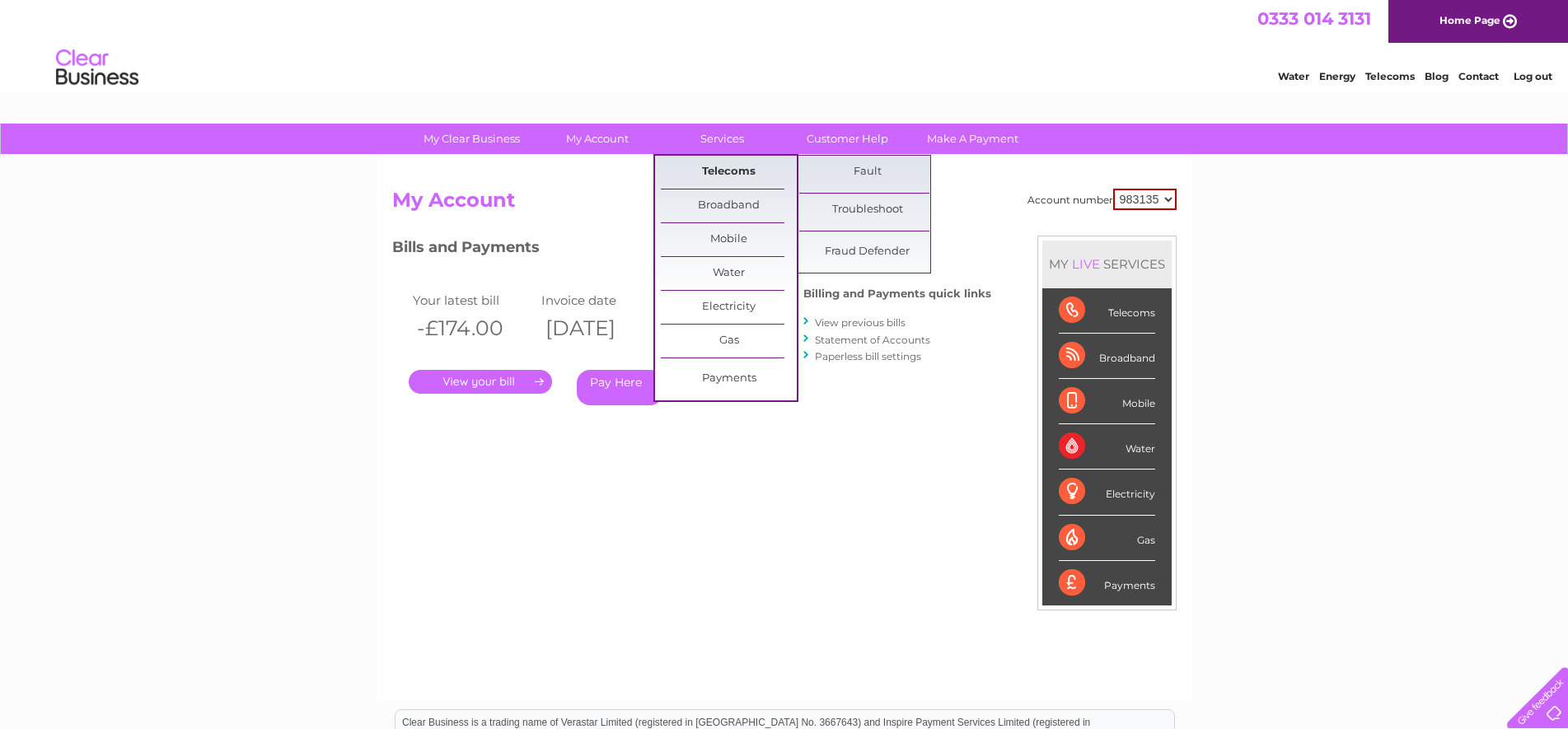
click at [709, 165] on link "Telecoms" at bounding box center [729, 172] width 136 height 33
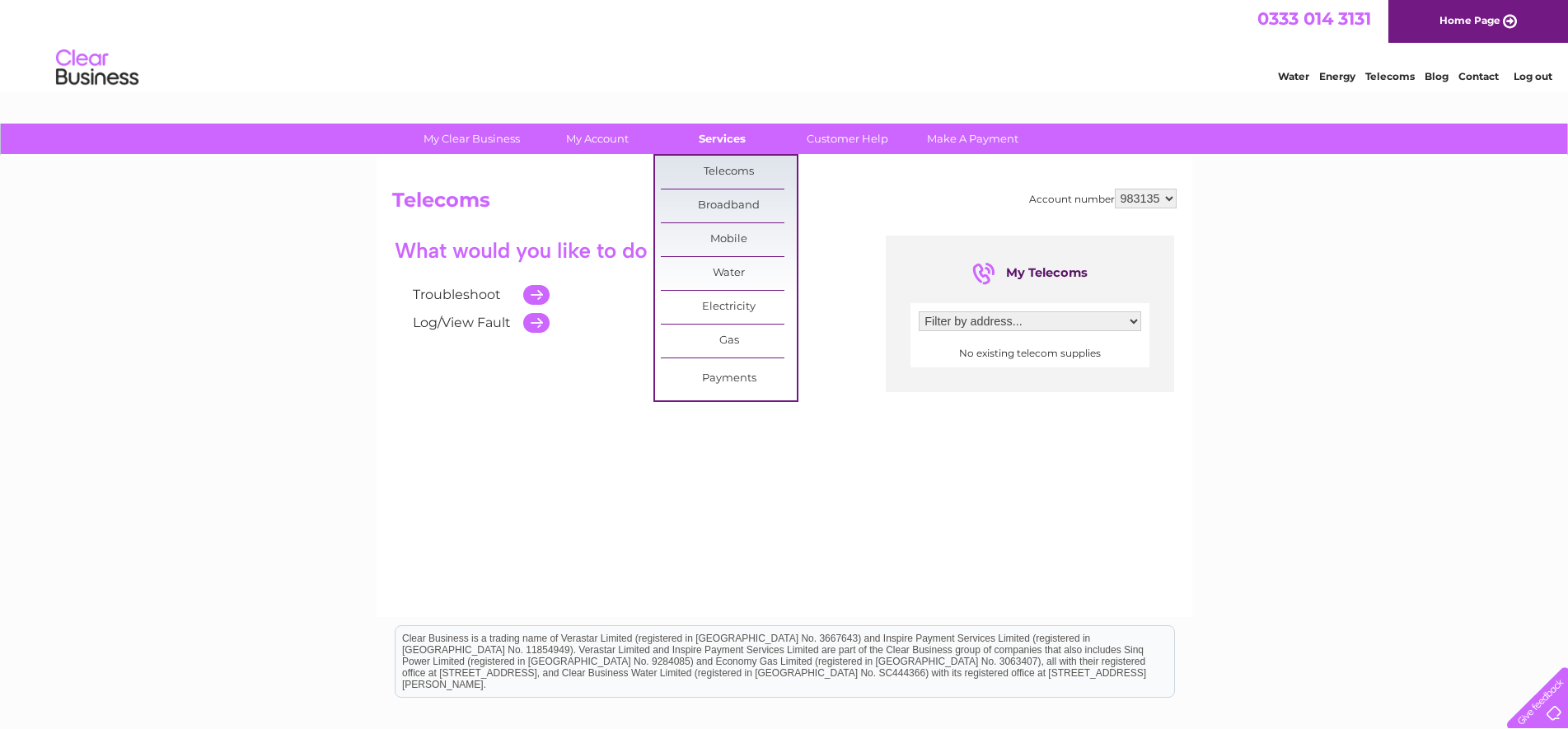
click at [715, 148] on link "Services" at bounding box center [722, 139] width 136 height 31
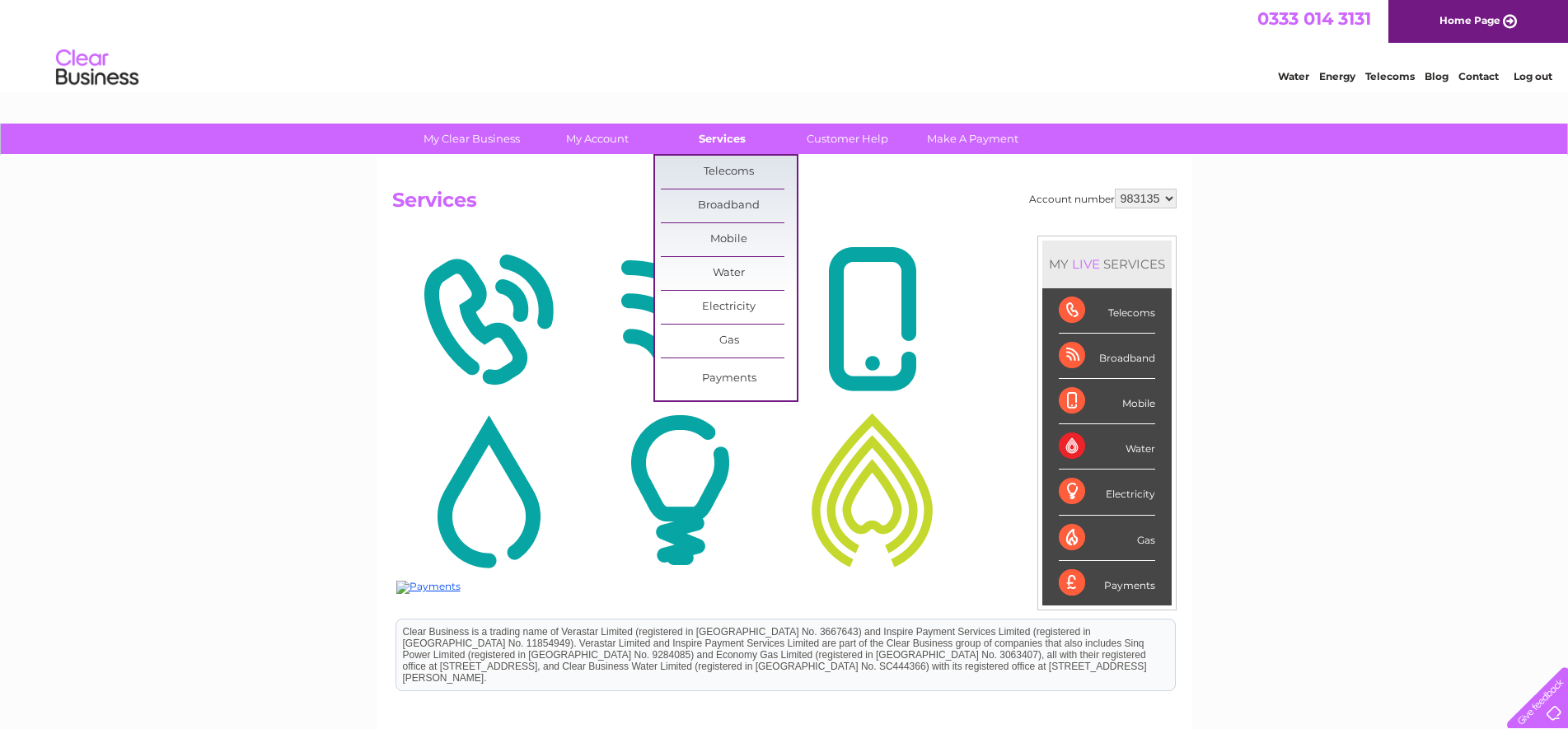
click at [719, 132] on link "Services" at bounding box center [722, 139] width 136 height 31
click at [726, 305] on link "Electricity" at bounding box center [729, 307] width 136 height 33
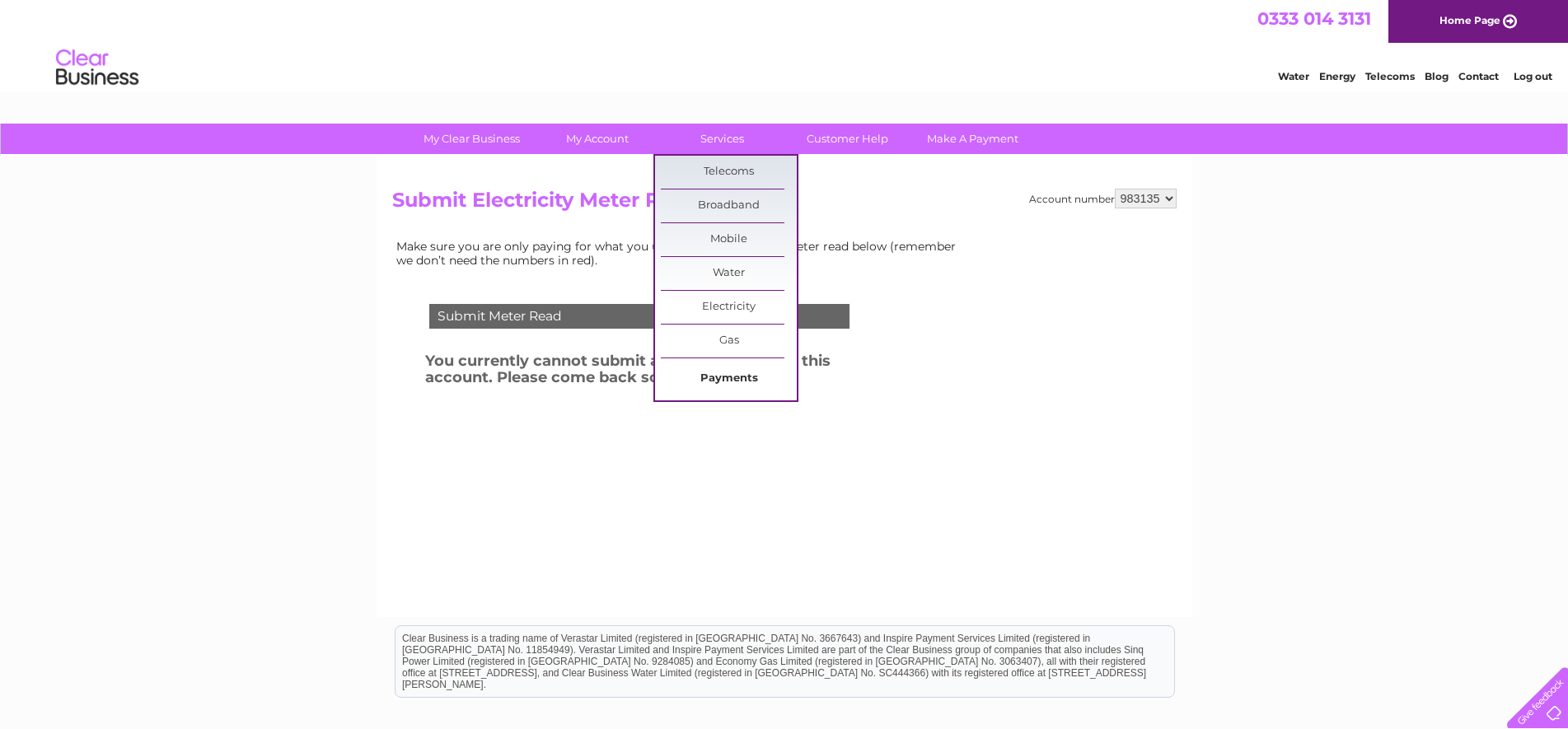
click at [736, 373] on link "Payments" at bounding box center [729, 379] width 136 height 33
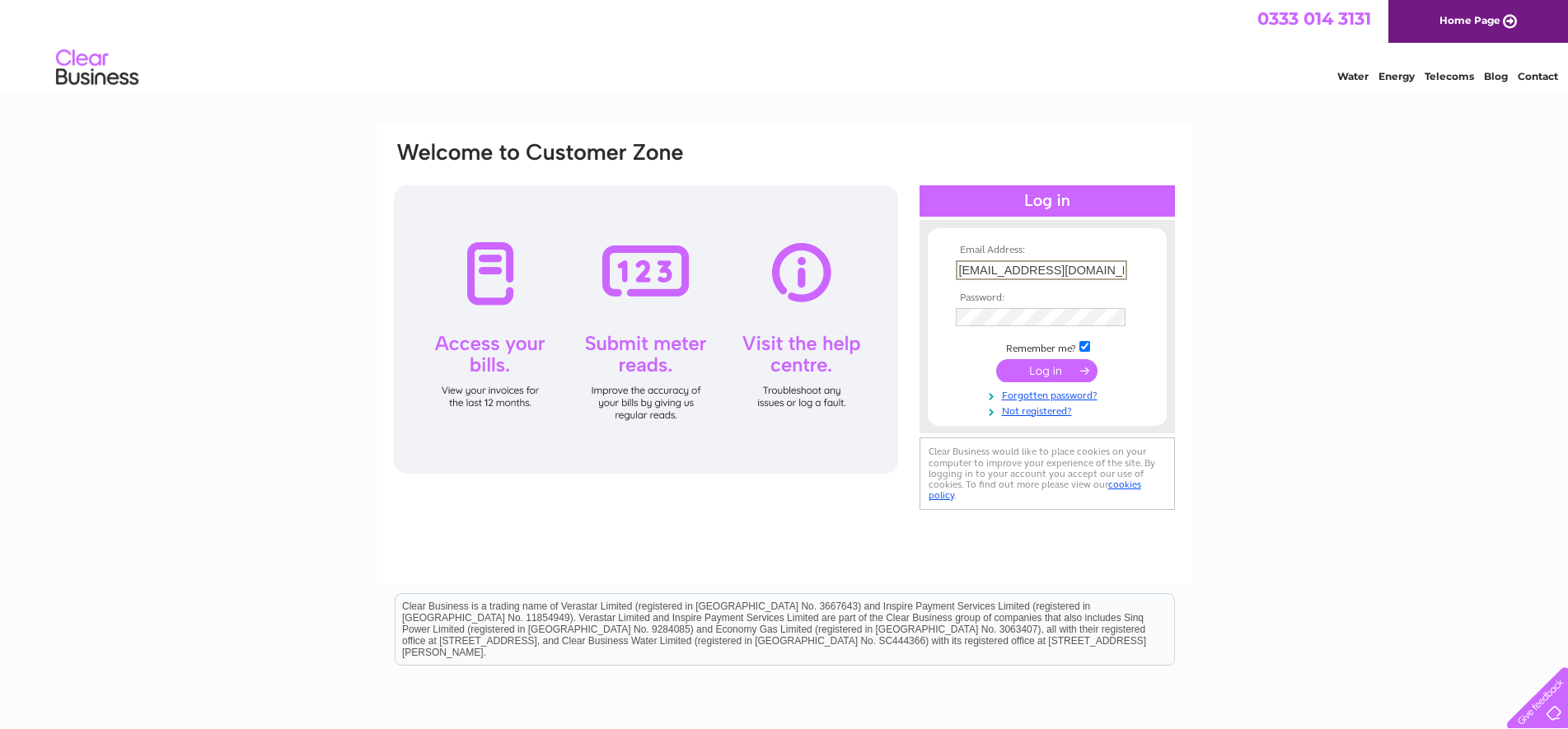
drag, startPoint x: 1018, startPoint y: 268, endPoint x: 850, endPoint y: 277, distance: 168.2
click at [850, 276] on div "Email Address: [EMAIL_ADDRESS][DOMAIN_NAME] Password:" at bounding box center [784, 327] width 784 height 374
type input "[EMAIL_ADDRESS][DOMAIN_NAME]"
click at [1037, 378] on input "submit" at bounding box center [1047, 370] width 101 height 23
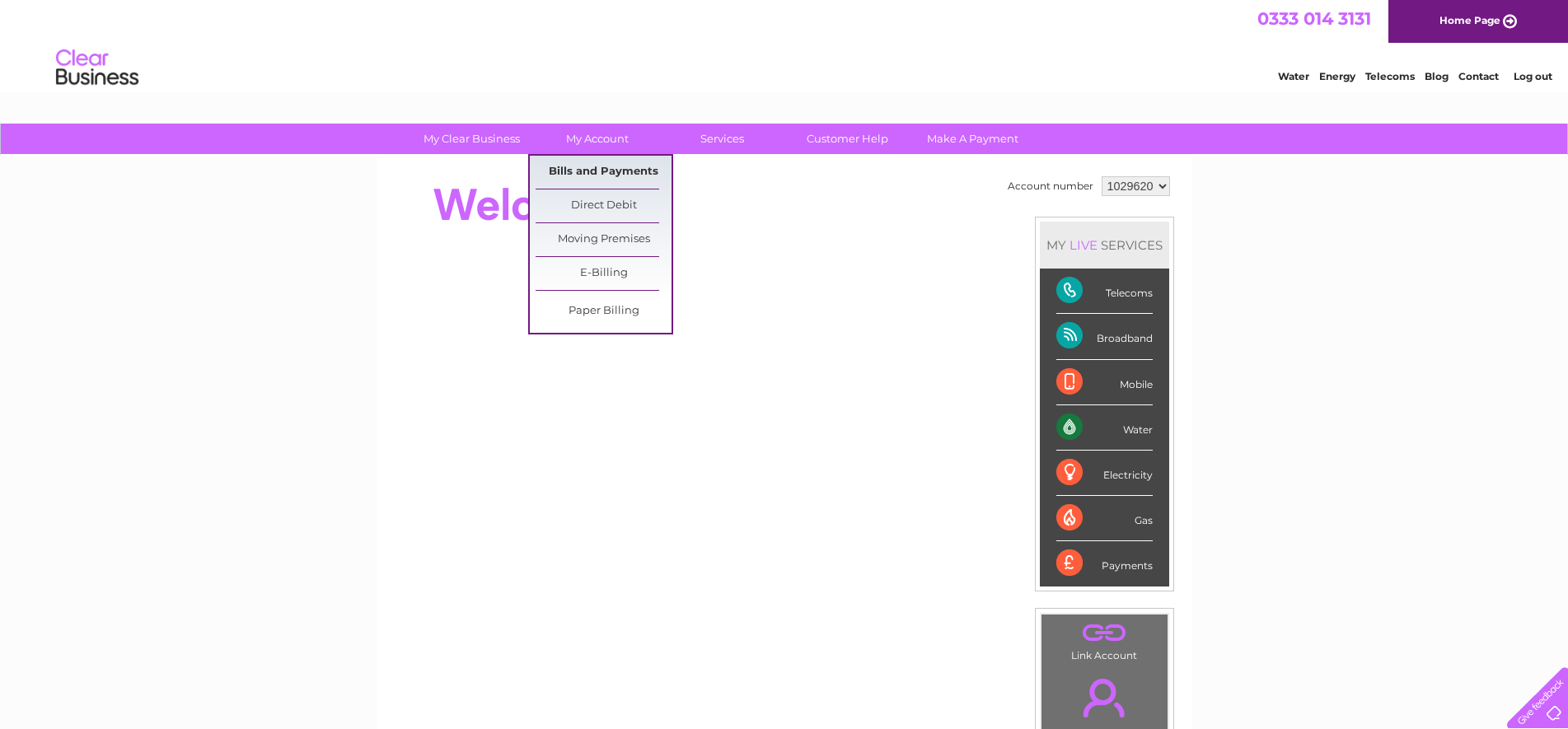
click at [599, 161] on link "Bills and Payments" at bounding box center [604, 172] width 136 height 33
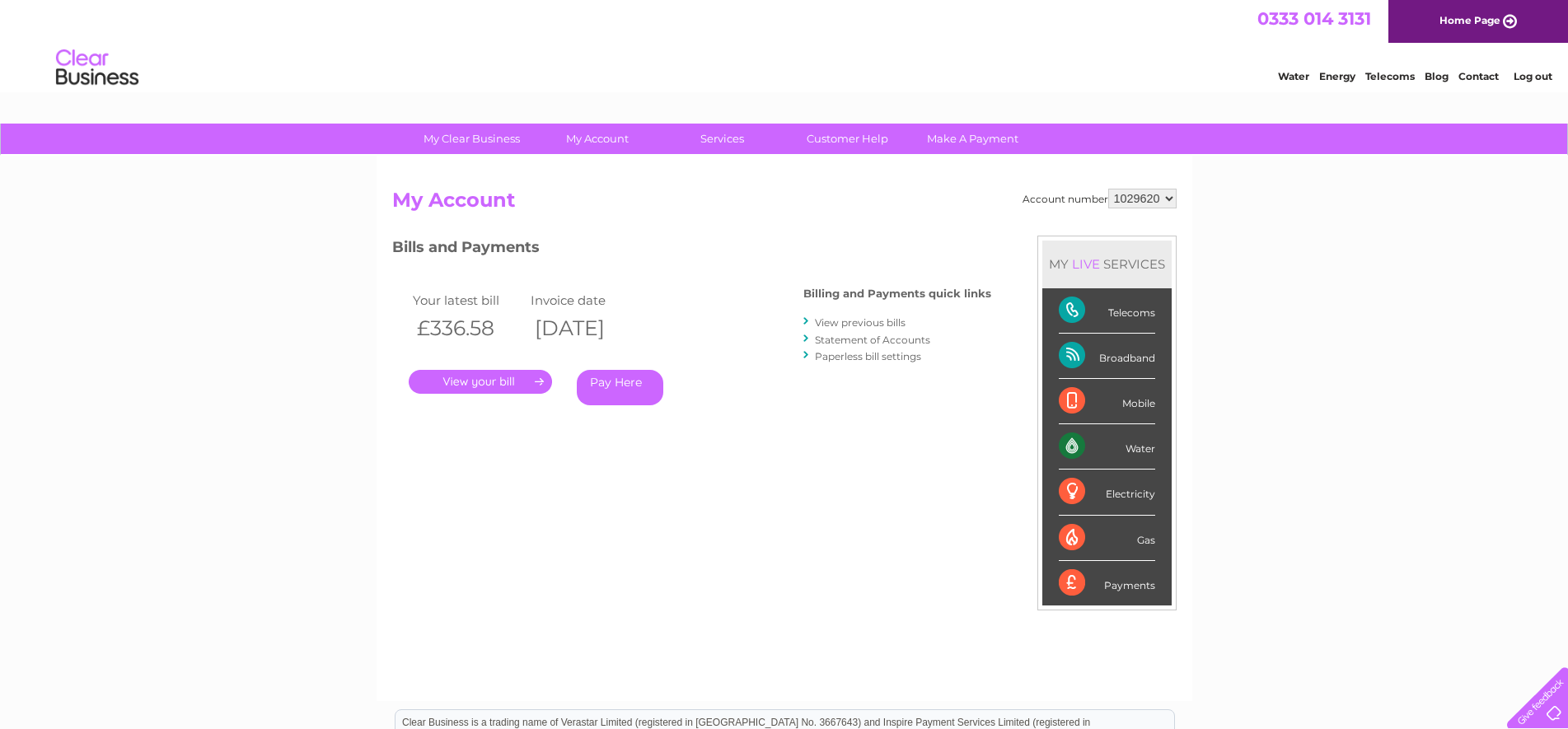
click at [520, 379] on link "." at bounding box center [480, 382] width 143 height 24
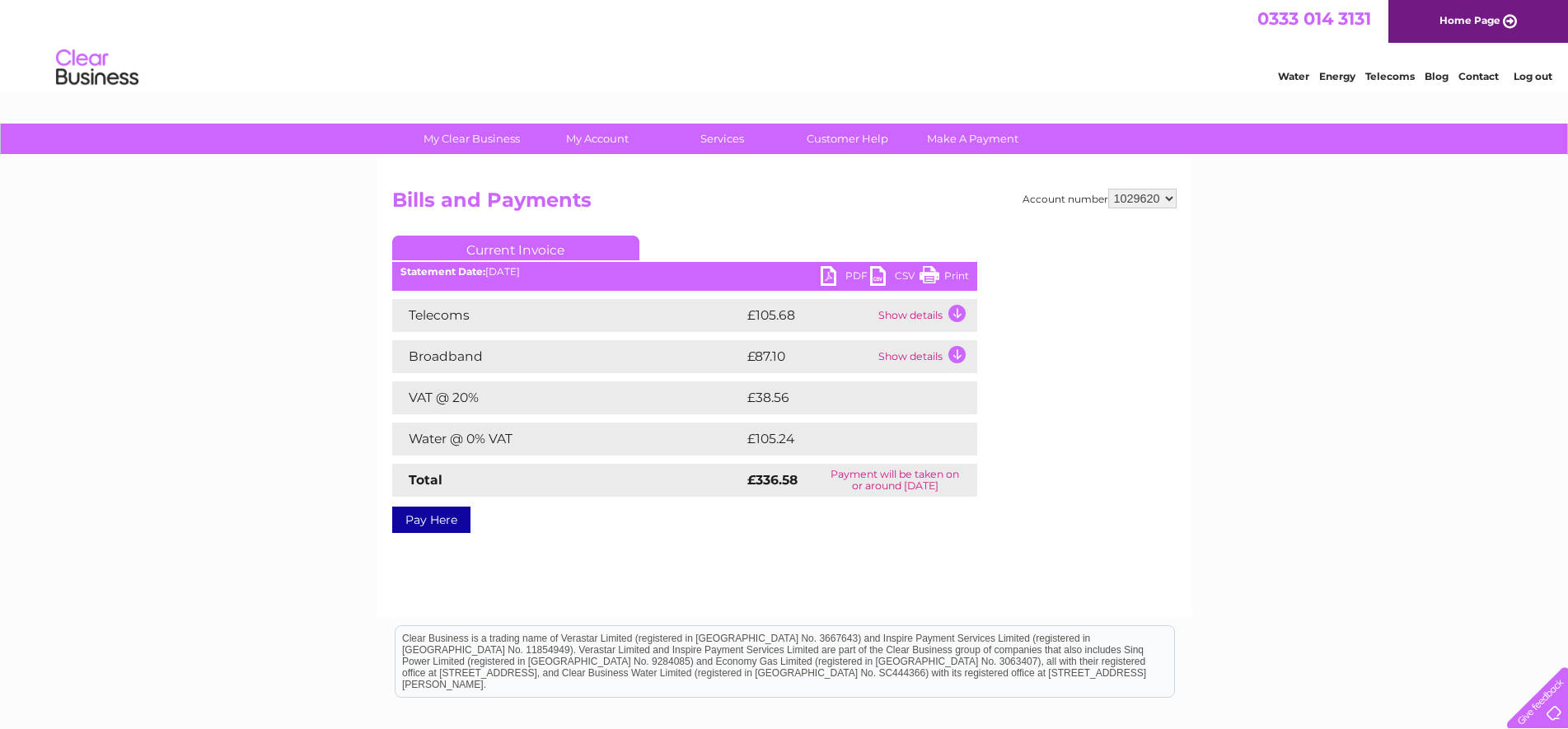
click at [956, 277] on link "Print" at bounding box center [945, 278] width 50 height 24
click at [956, 319] on td "Show details" at bounding box center [926, 315] width 103 height 33
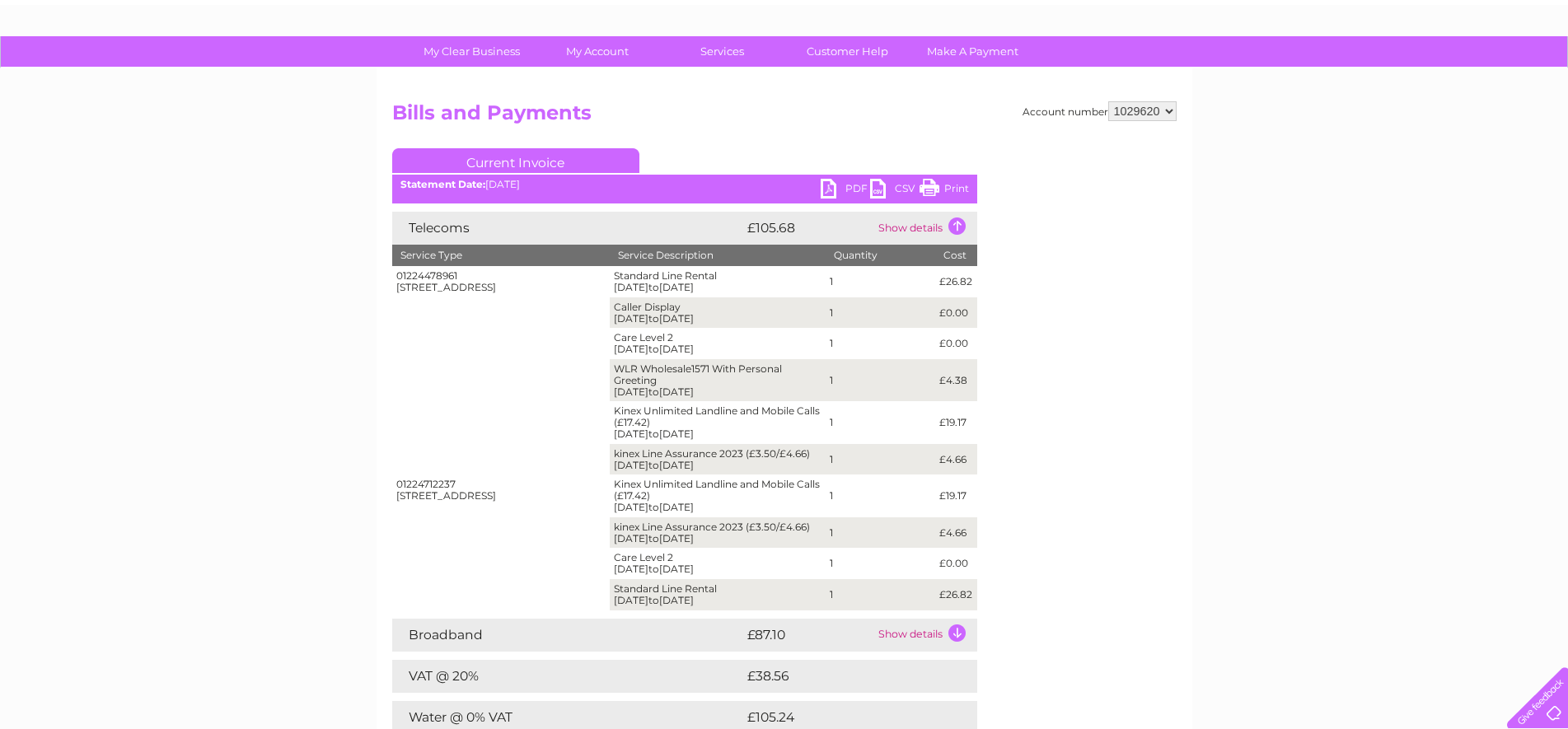
scroll to position [165, 0]
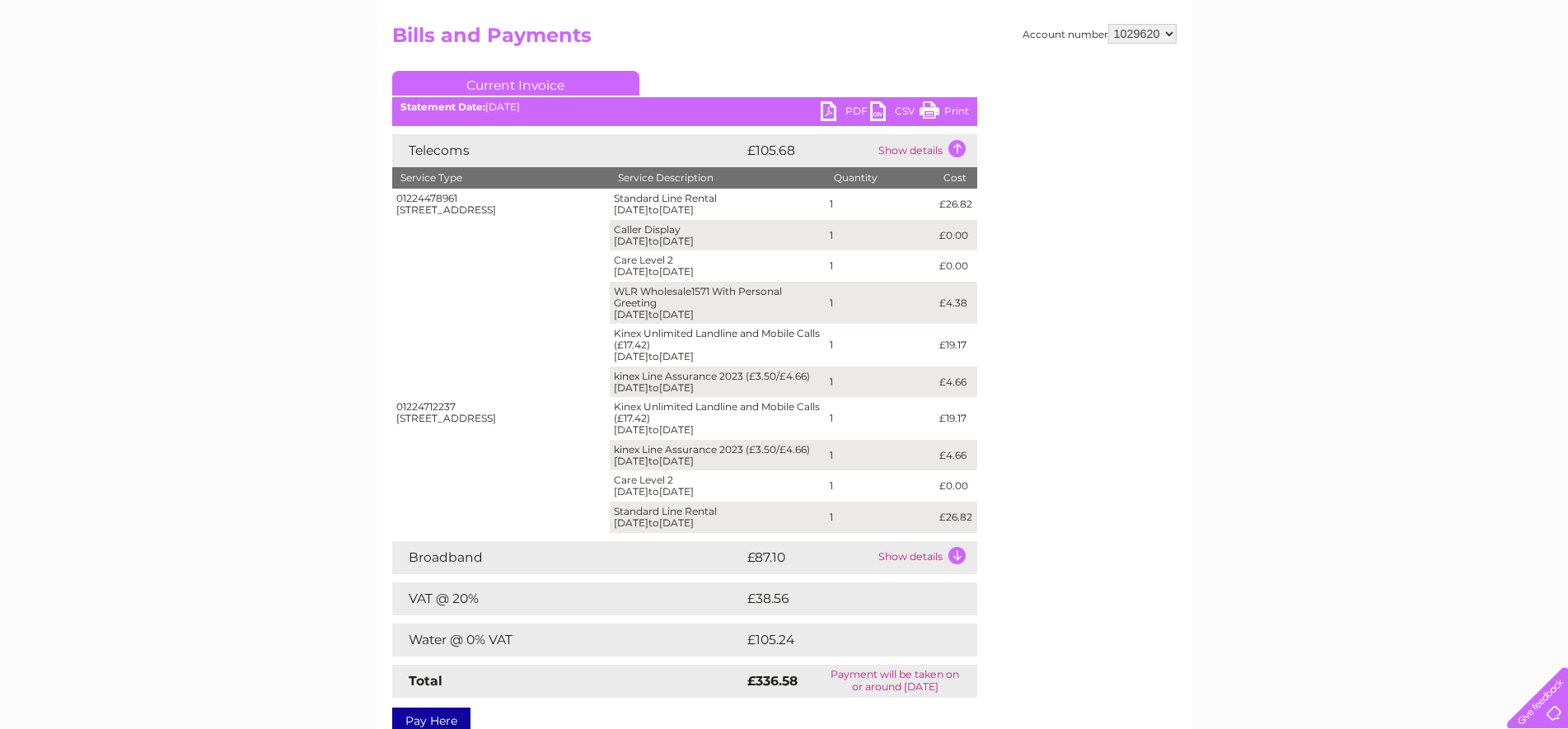
click at [959, 111] on link "Print" at bounding box center [945, 113] width 50 height 24
click at [1169, 31] on select "1029620" at bounding box center [1143, 33] width 69 height 20
click at [1170, 36] on select "1029620" at bounding box center [1143, 33] width 69 height 20
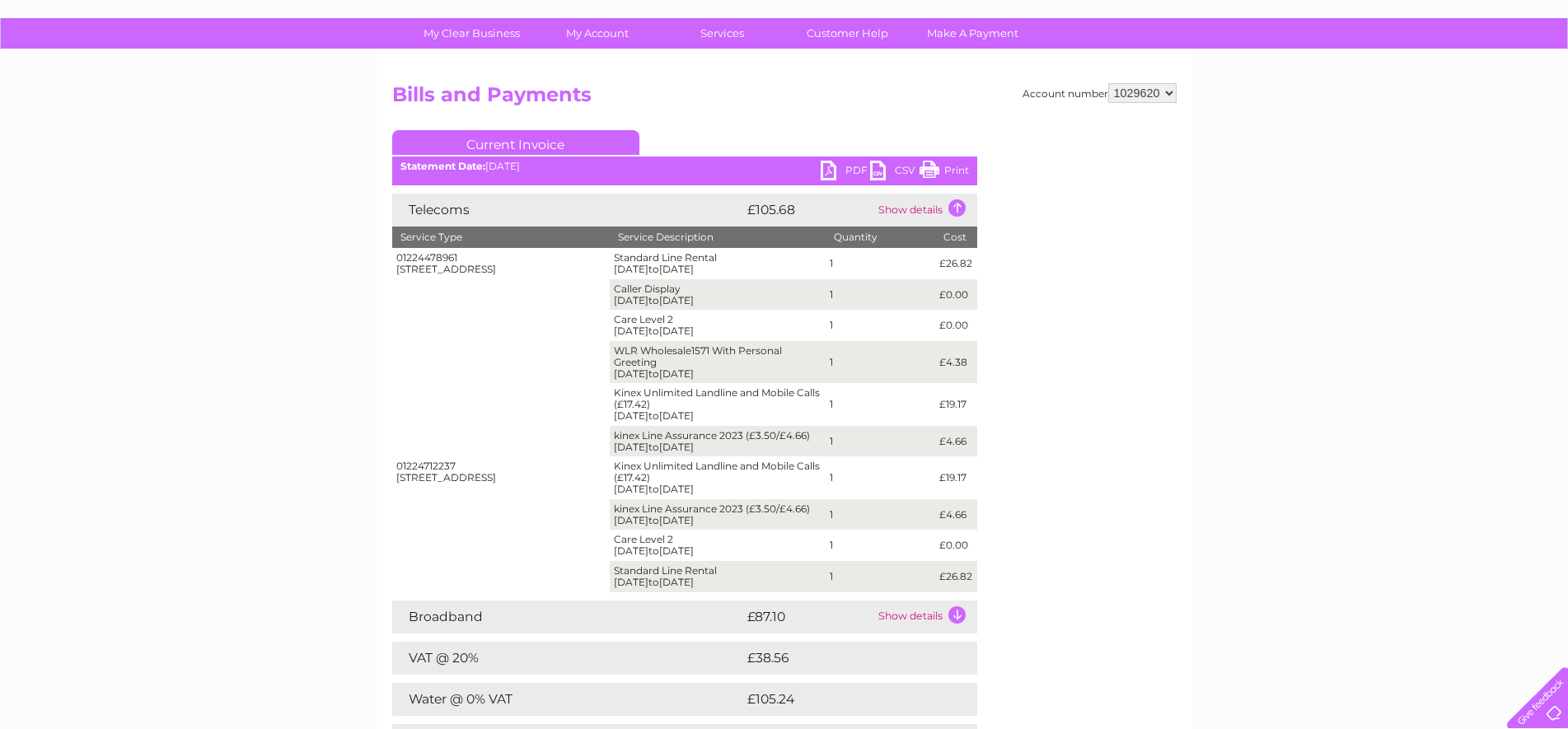
scroll to position [0, 0]
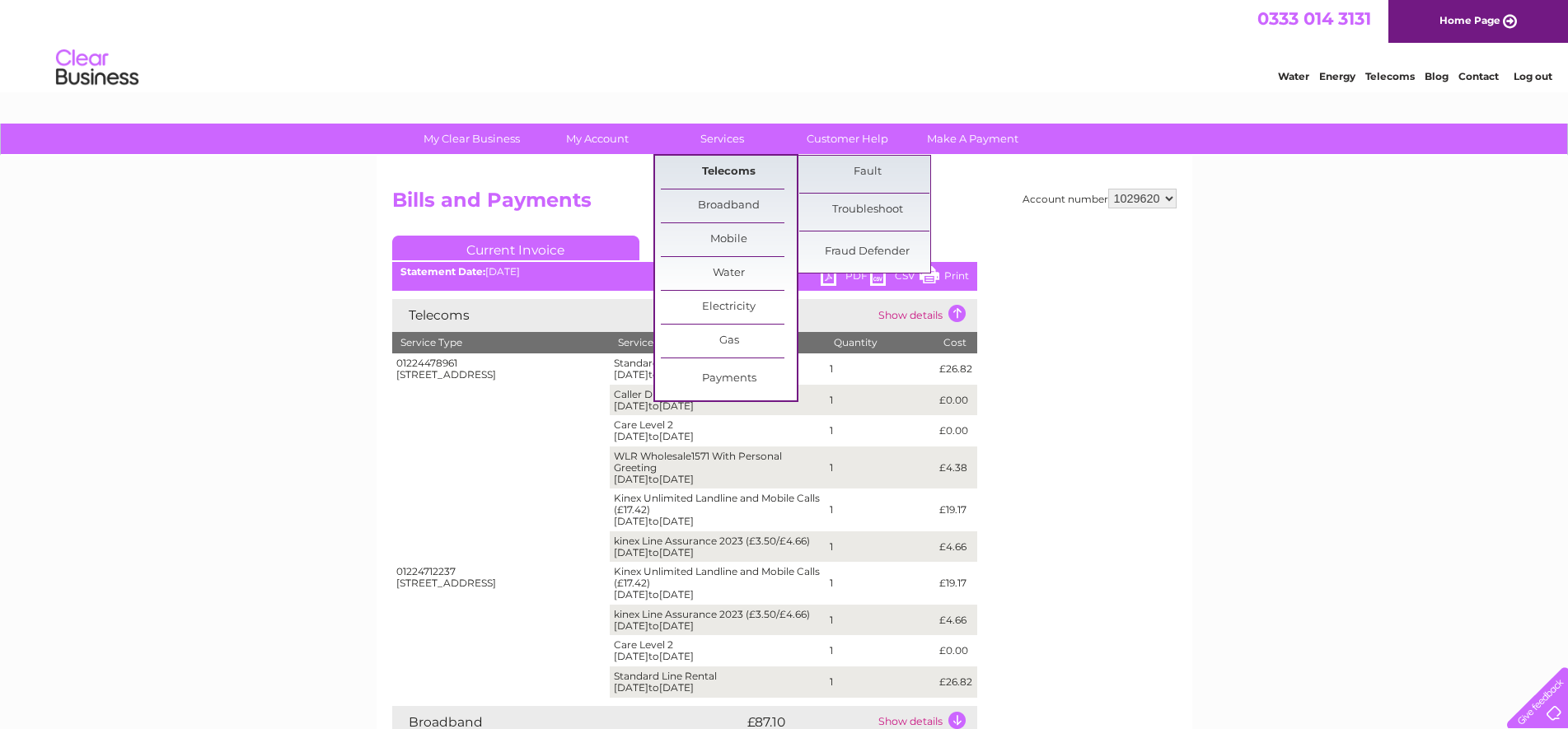
click at [734, 171] on link "Telecoms" at bounding box center [729, 172] width 136 height 33
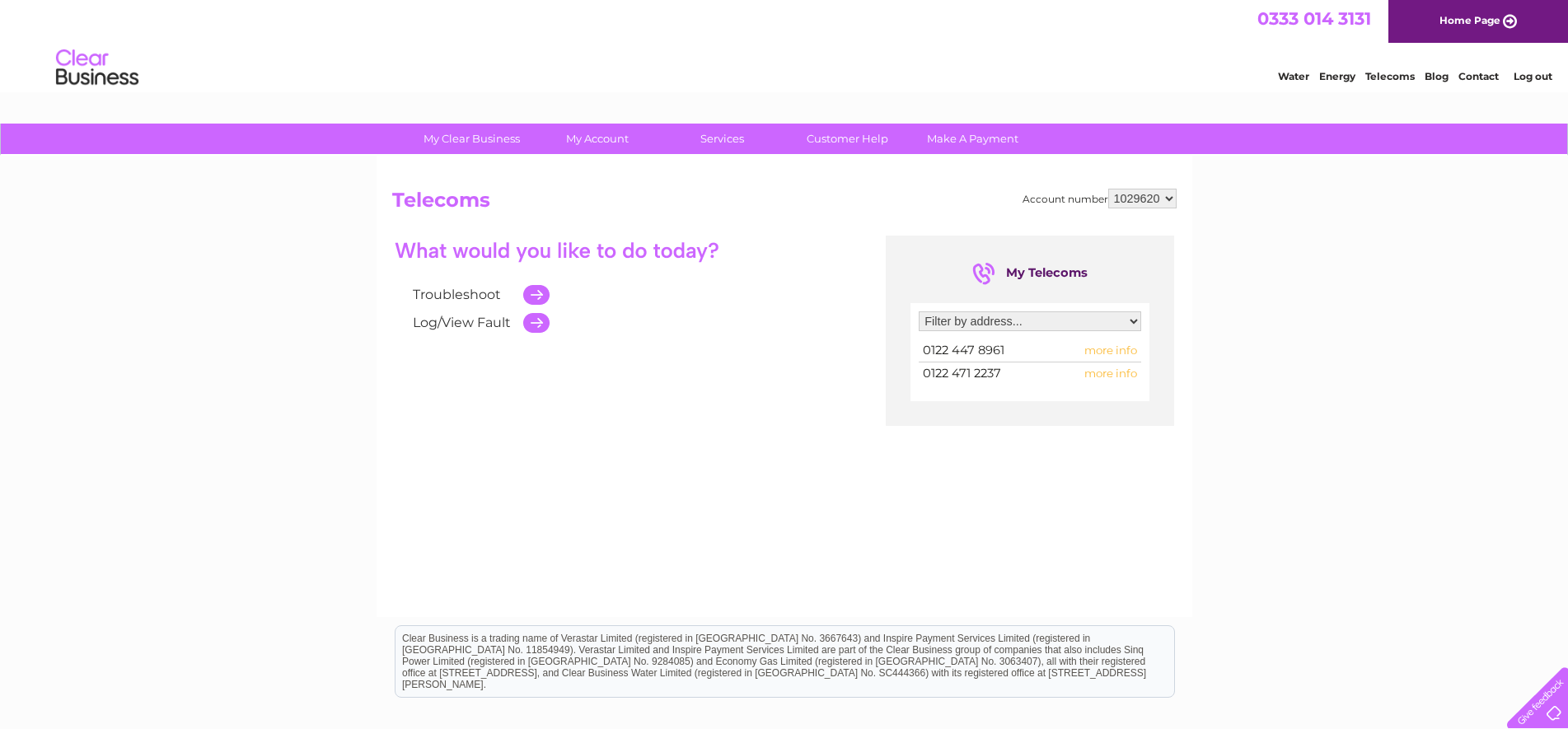
click at [1115, 350] on span "more info" at bounding box center [1110, 349] width 52 height 13
click at [1113, 352] on span "more info" at bounding box center [1110, 349] width 52 height 13
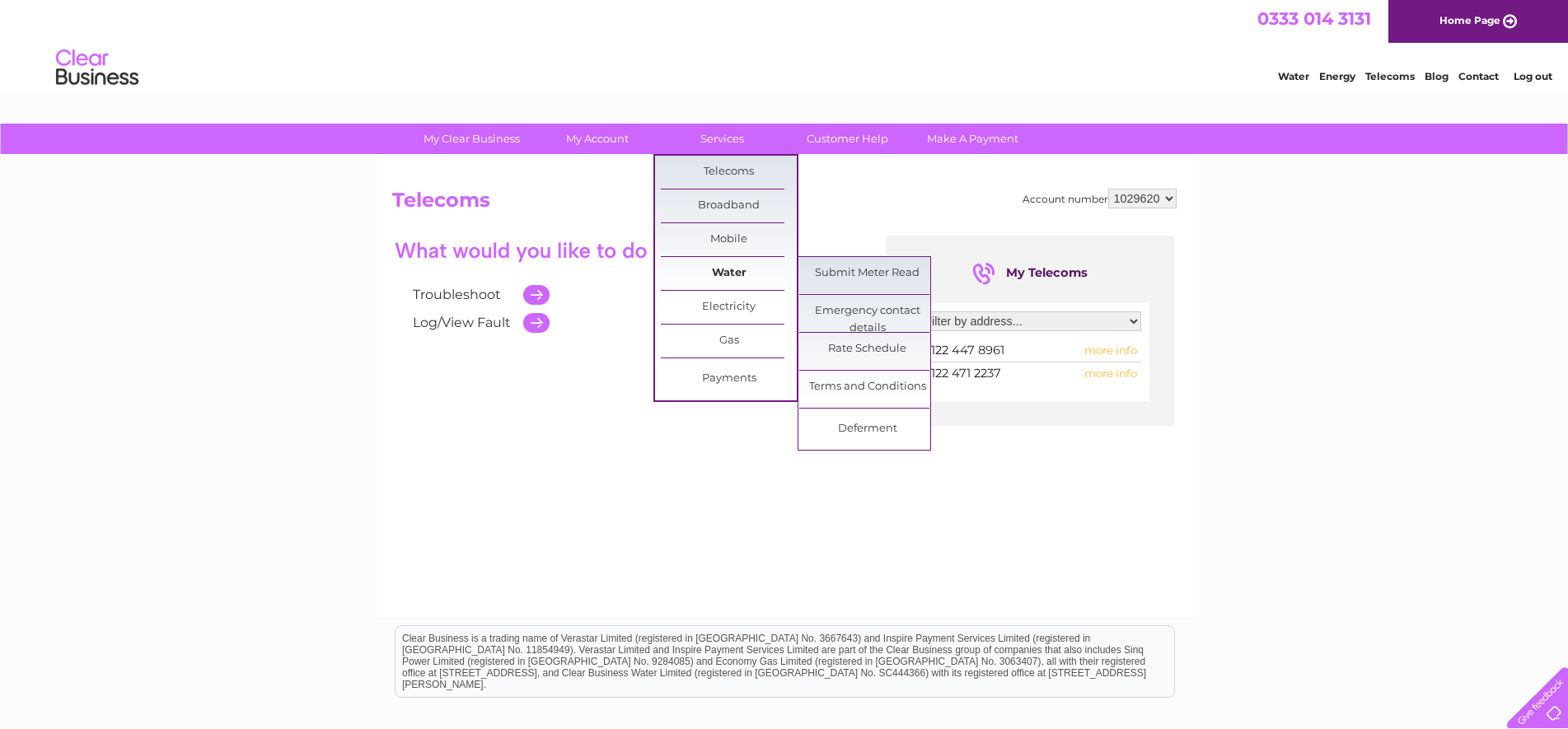
click at [726, 270] on link "Water" at bounding box center [729, 273] width 136 height 33
click at [724, 265] on link "Water" at bounding box center [729, 273] width 136 height 33
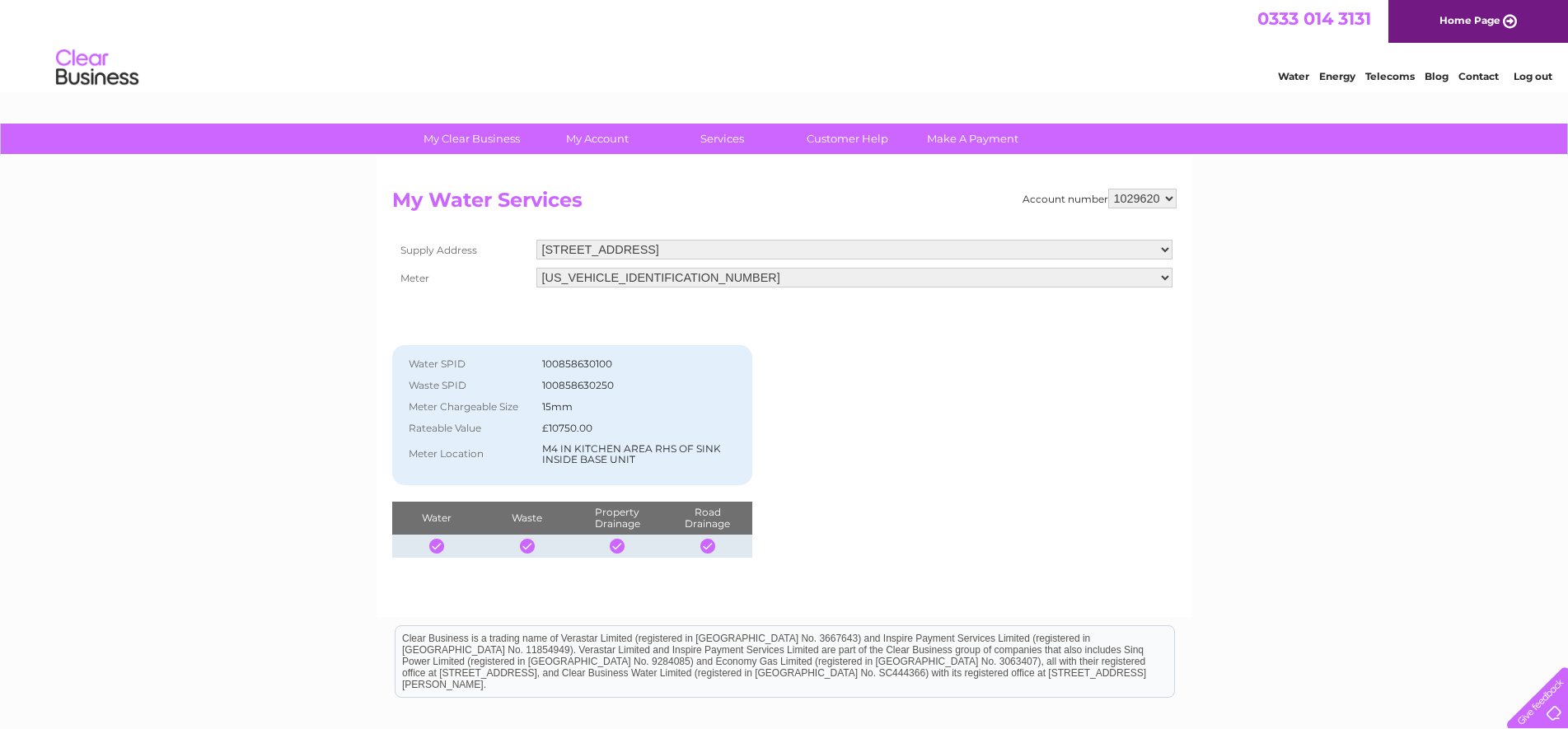
click at [1160, 276] on select "06ELSTER18T766532" at bounding box center [854, 277] width 636 height 20
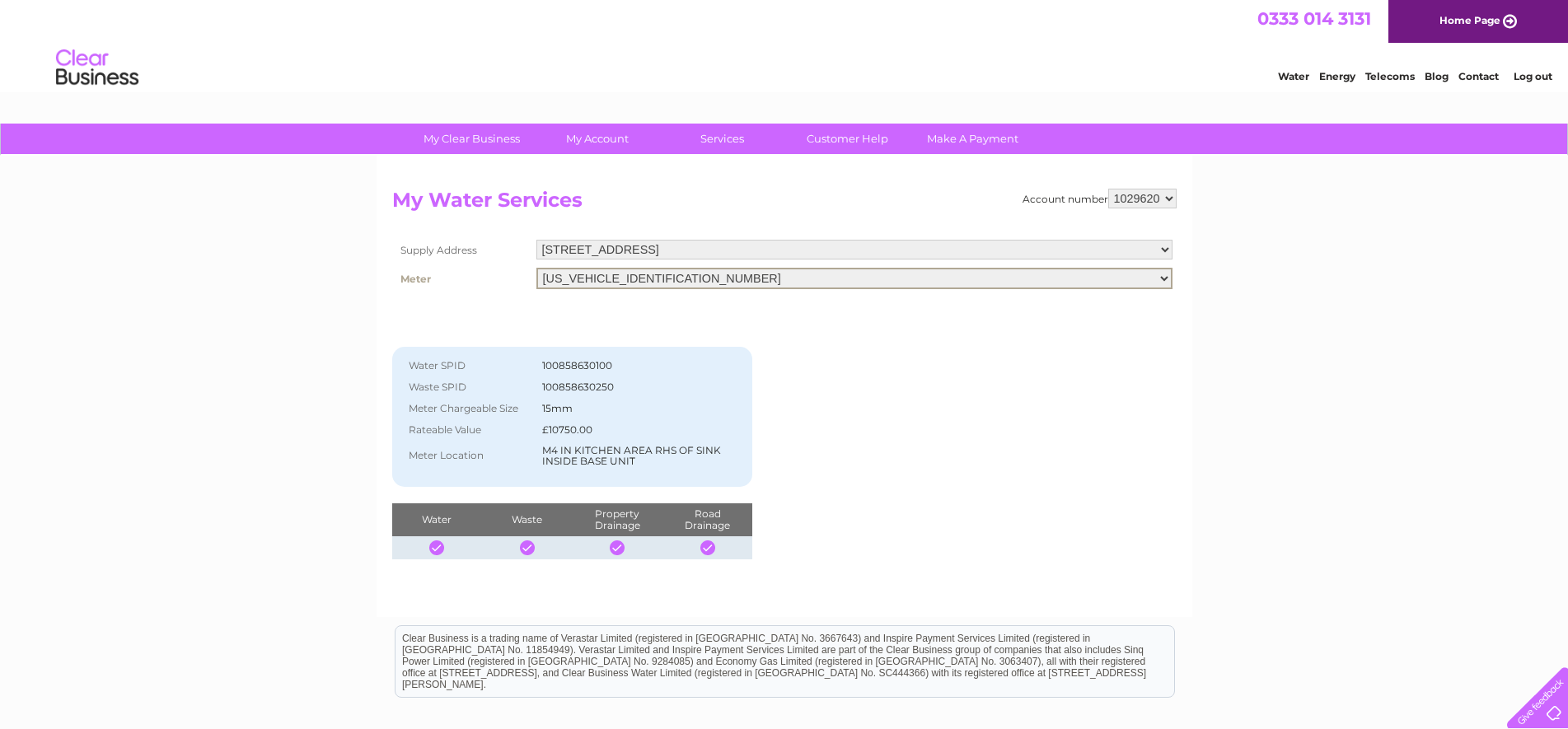
click at [1160, 276] on select "06ELSTER18T766532" at bounding box center [854, 278] width 636 height 21
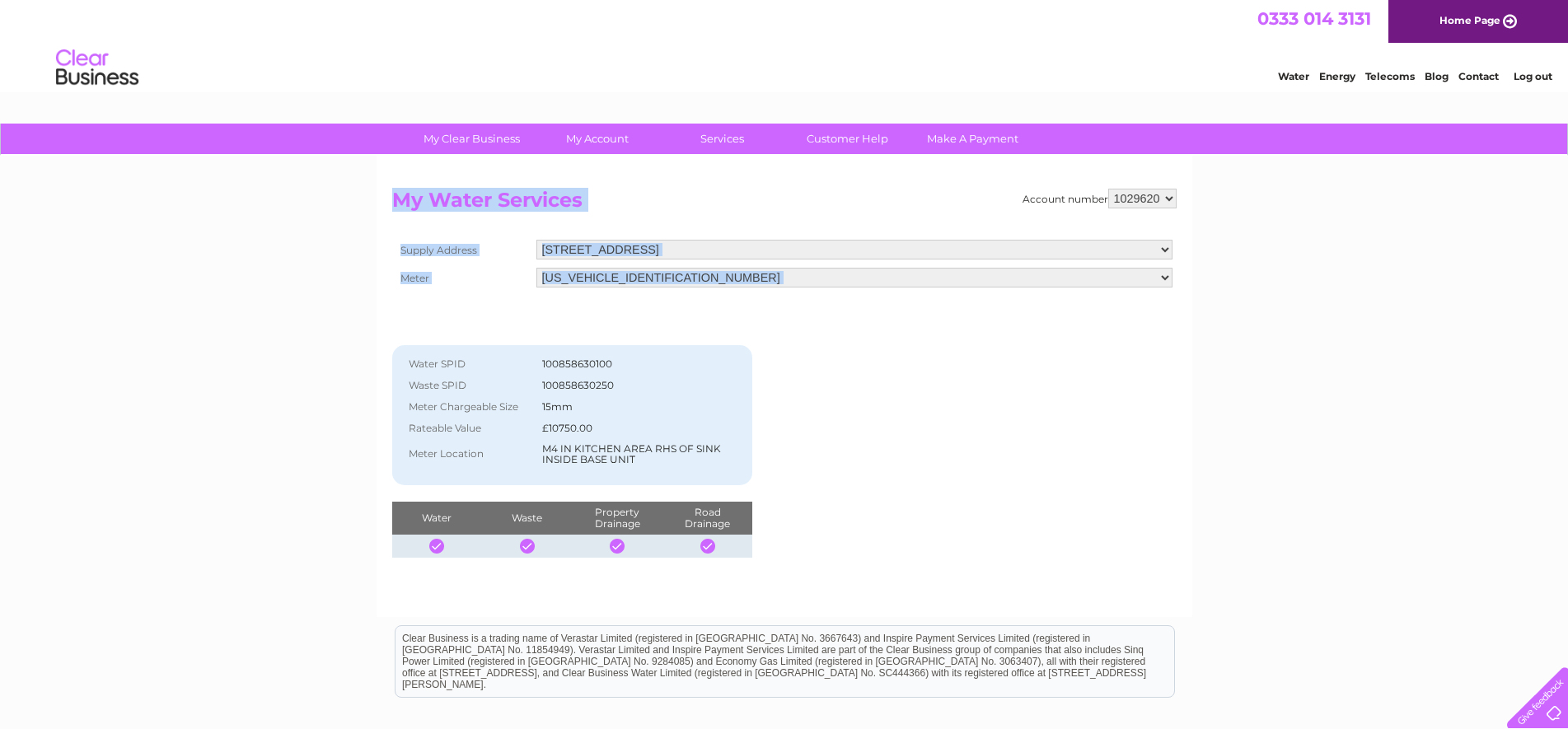
drag, startPoint x: 424, startPoint y: 190, endPoint x: 979, endPoint y: 404, distance: 594.8
click at [979, 404] on div "Account number 1029620 My Water Services Supply Address 161 Victoria Street, Dy…" at bounding box center [784, 374] width 784 height 369
click at [1054, 404] on div "Account number 1029620 My Water Services Supply Address 161 Victoria Street, Dy…" at bounding box center [784, 374] width 784 height 369
click at [1075, 390] on div "Account number 1029620 My Water Services Supply Address 161 Victoria Street, Dy…" at bounding box center [784, 374] width 784 height 369
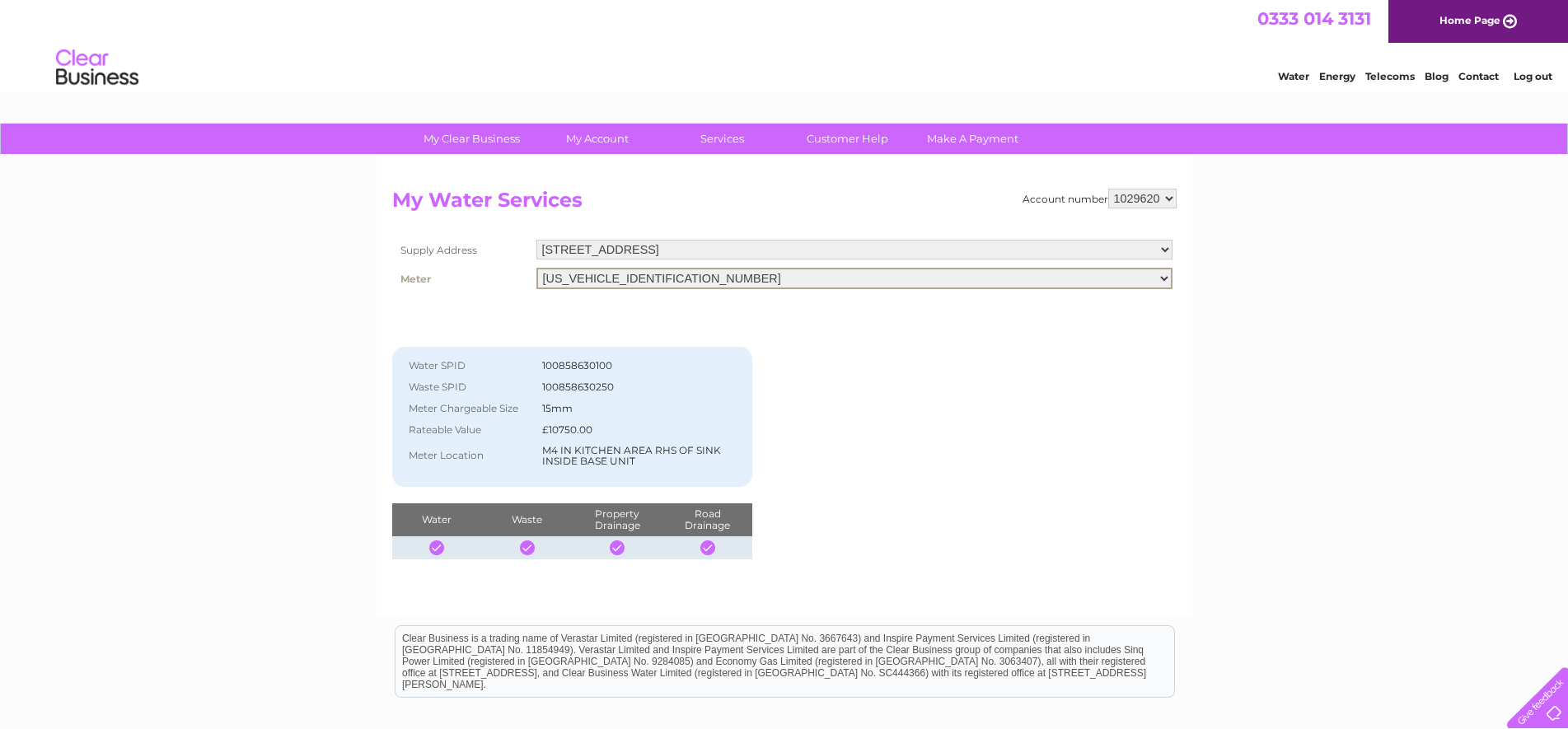
click at [1159, 286] on select "06ELSTER18T766532" at bounding box center [854, 278] width 636 height 21
click at [1158, 284] on select "06ELSTER18T766532" at bounding box center [854, 278] width 636 height 21
click at [1533, 77] on link "Log out" at bounding box center [1533, 76] width 39 height 12
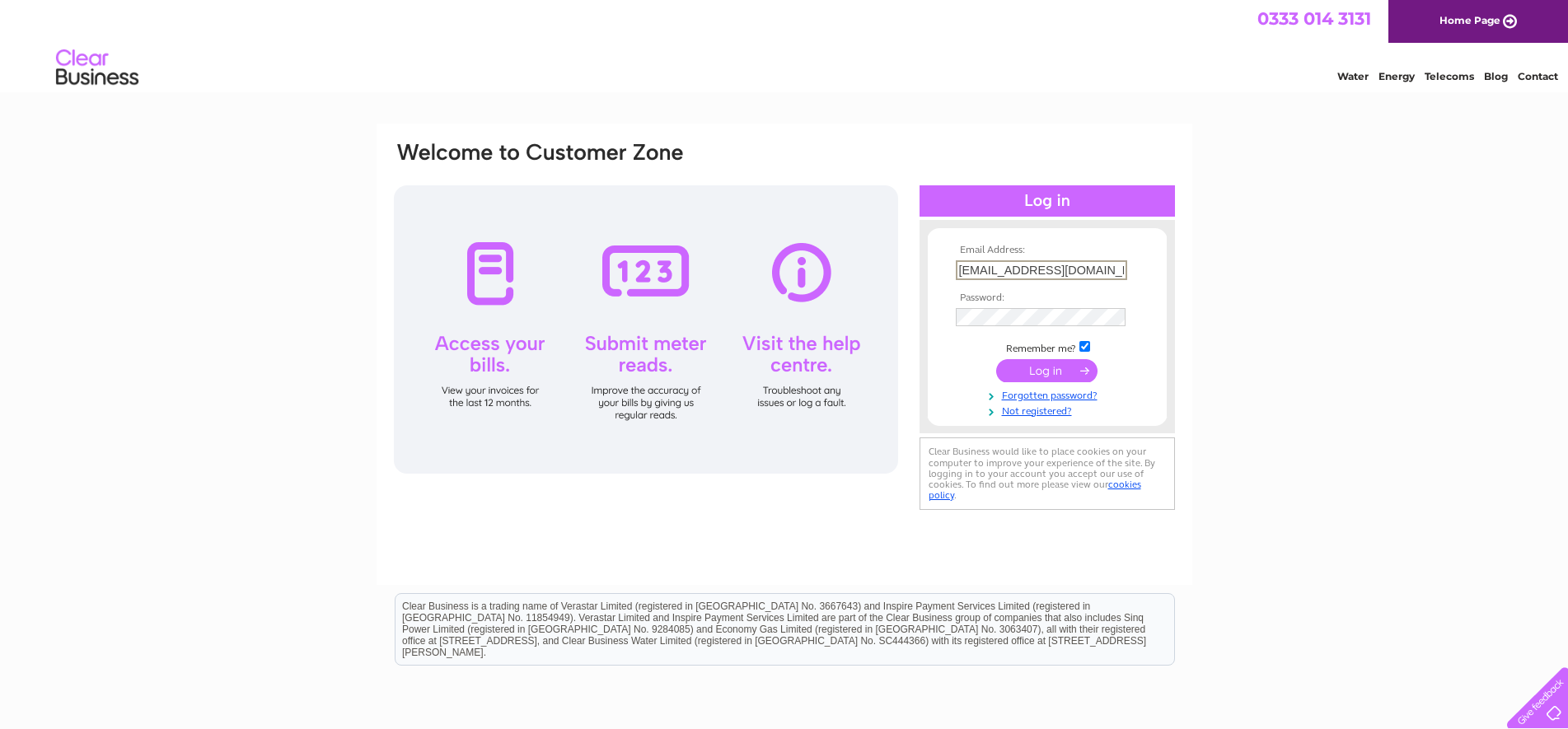
click at [1057, 272] on input "circlemedia@gmail.com" at bounding box center [1042, 270] width 172 height 20
drag, startPoint x: 1021, startPoint y: 275, endPoint x: 878, endPoint y: 290, distance: 143.8
click at [878, 290] on div "Email Address: circlemedia@gmail.com Password:" at bounding box center [784, 327] width 784 height 374
type input "[EMAIL_ADDRESS][DOMAIN_NAME]"
click at [1048, 376] on input "submit" at bounding box center [1047, 368] width 101 height 23
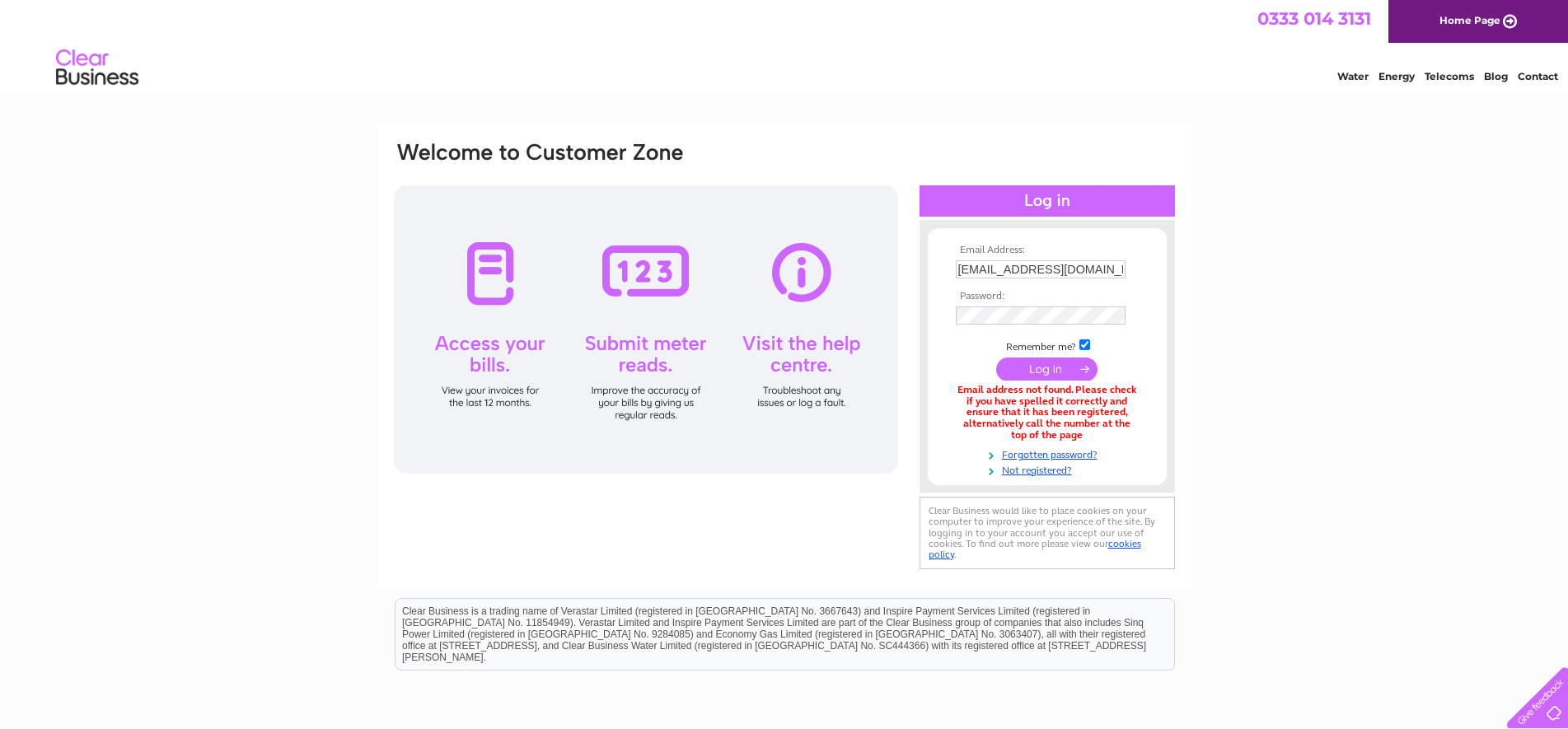
drag, startPoint x: 977, startPoint y: 354, endPoint x: 988, endPoint y: 355, distance: 11.0
click at [976, 354] on tbody "Email Address: [EMAIL_ADDRESS][DOMAIN_NAME] Password: Remember me?" at bounding box center [1047, 361] width 191 height 232
click at [1017, 372] on input "submit" at bounding box center [1047, 368] width 101 height 23
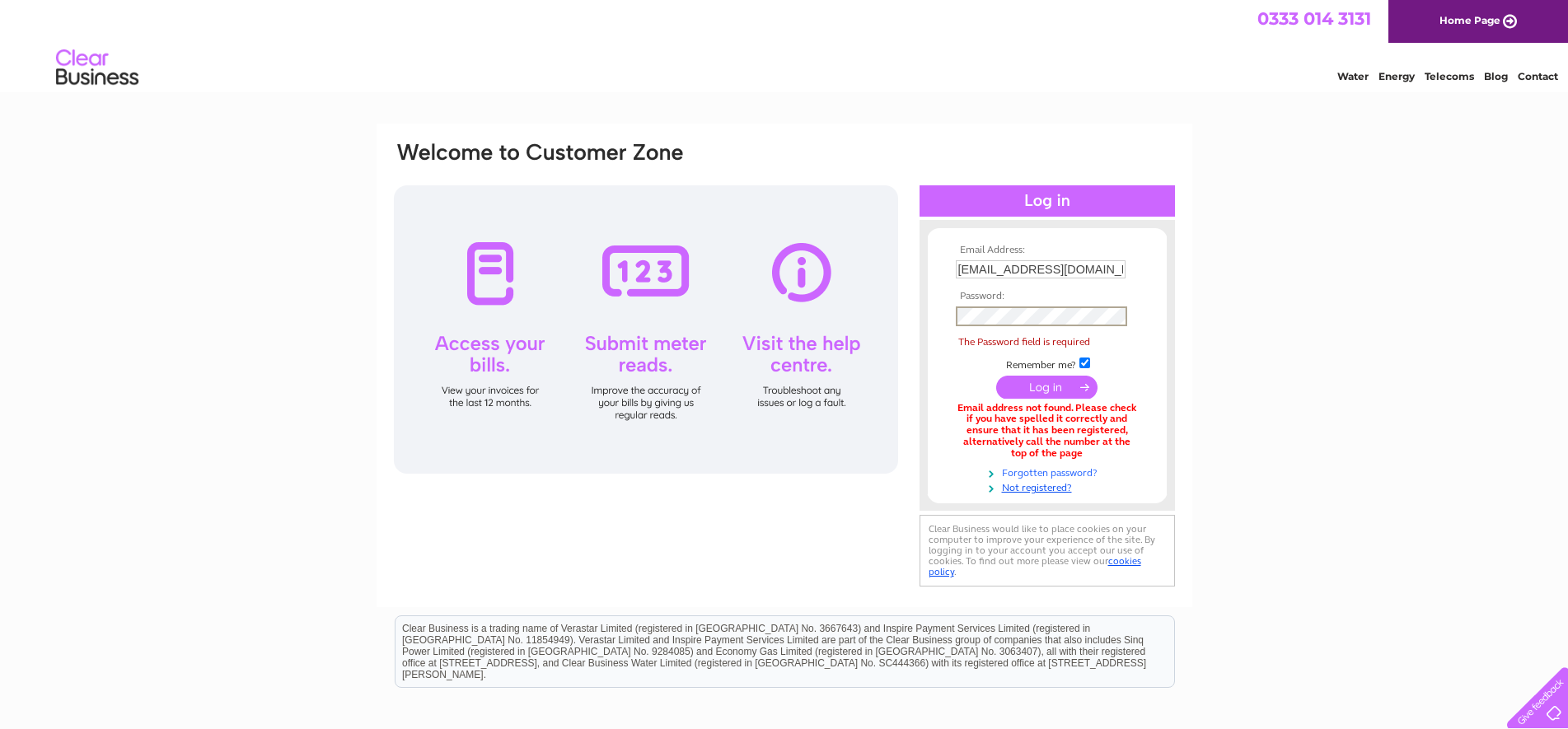
click at [1037, 474] on link "Forgotten password?" at bounding box center [1049, 471] width 187 height 15
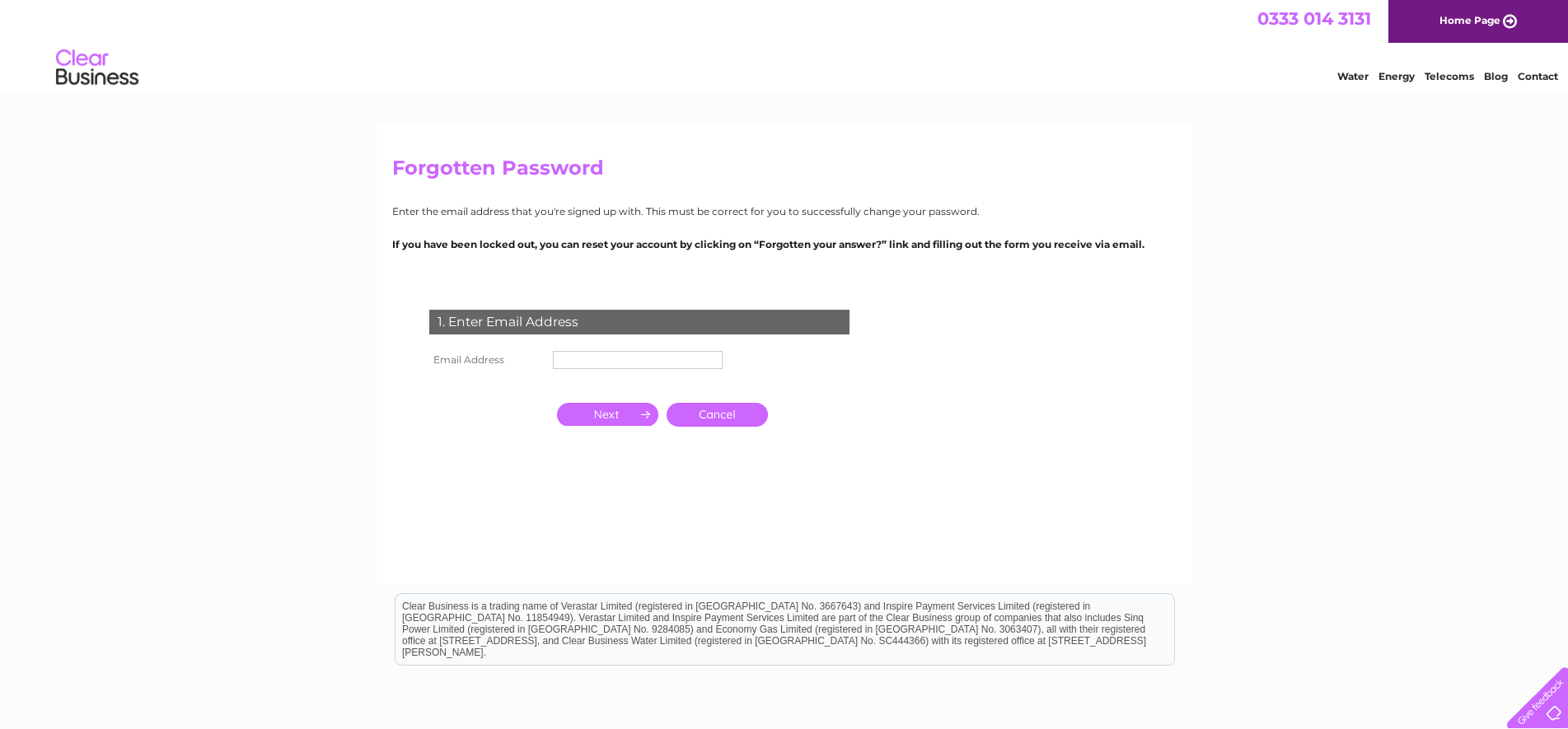
click at [645, 354] on input "text" at bounding box center [638, 360] width 170 height 18
type input "[EMAIL_ADDRESS][DOMAIN_NAME]"
click at [613, 416] on input "button" at bounding box center [608, 416] width 101 height 23
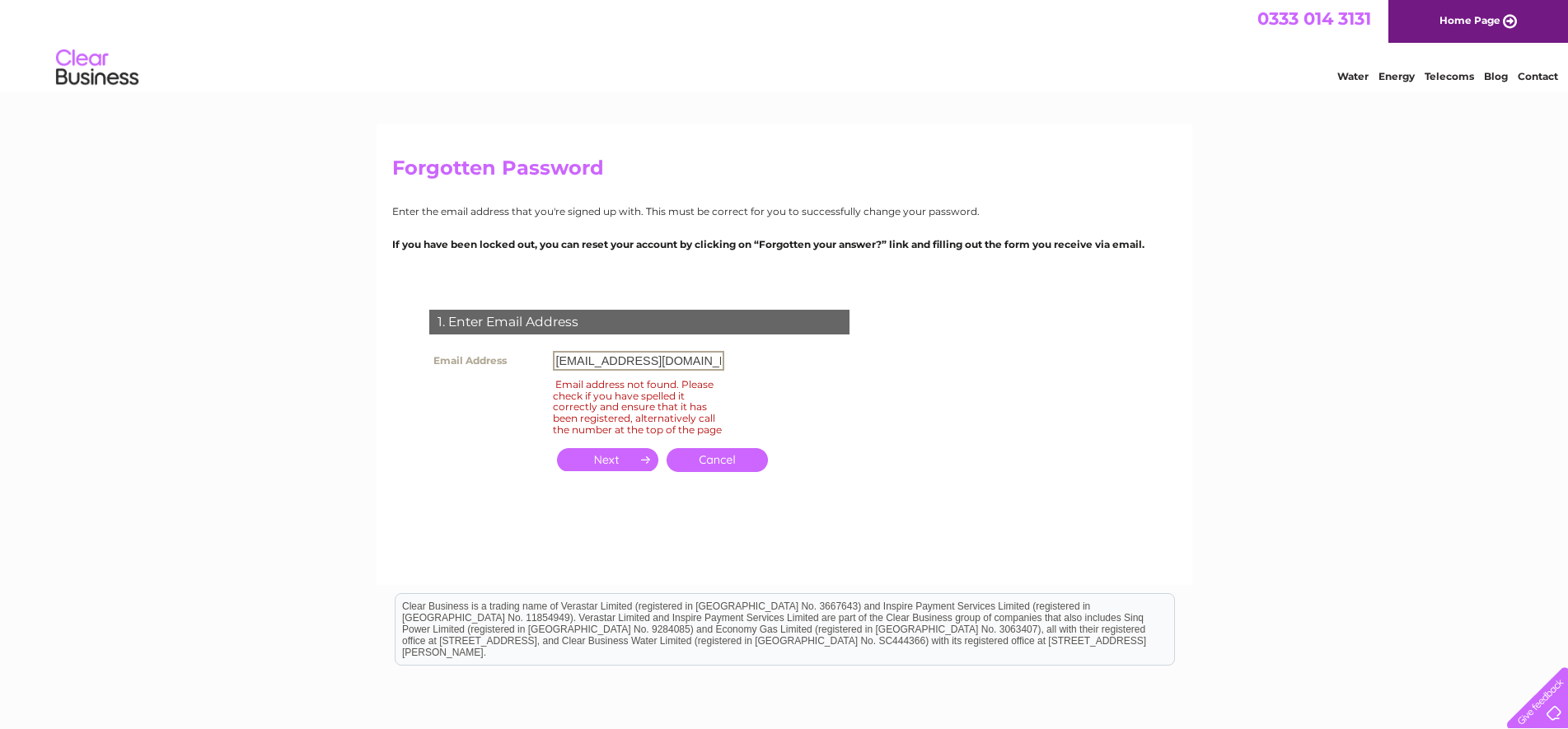
drag, startPoint x: 600, startPoint y: 365, endPoint x: 477, endPoint y: 354, distance: 123.5
click at [477, 354] on tr "Email Address ab253xx@gmail.com" at bounding box center [576, 361] width 303 height 28
click at [729, 466] on link "Cancel" at bounding box center [717, 460] width 101 height 24
